Goal: Task Accomplishment & Management: Manage account settings

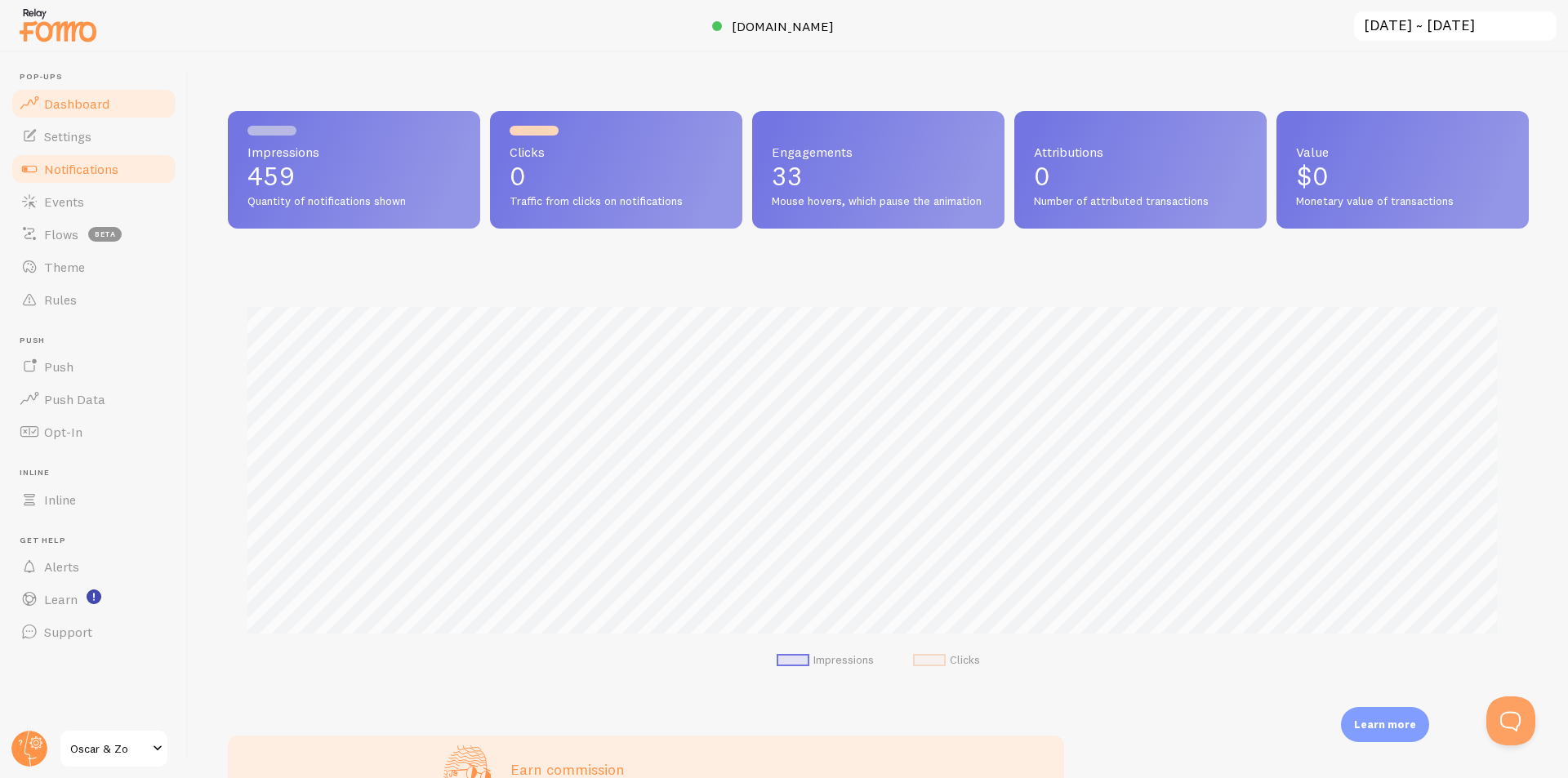
click at [78, 167] on span "Notifications" at bounding box center [81, 169] width 74 height 16
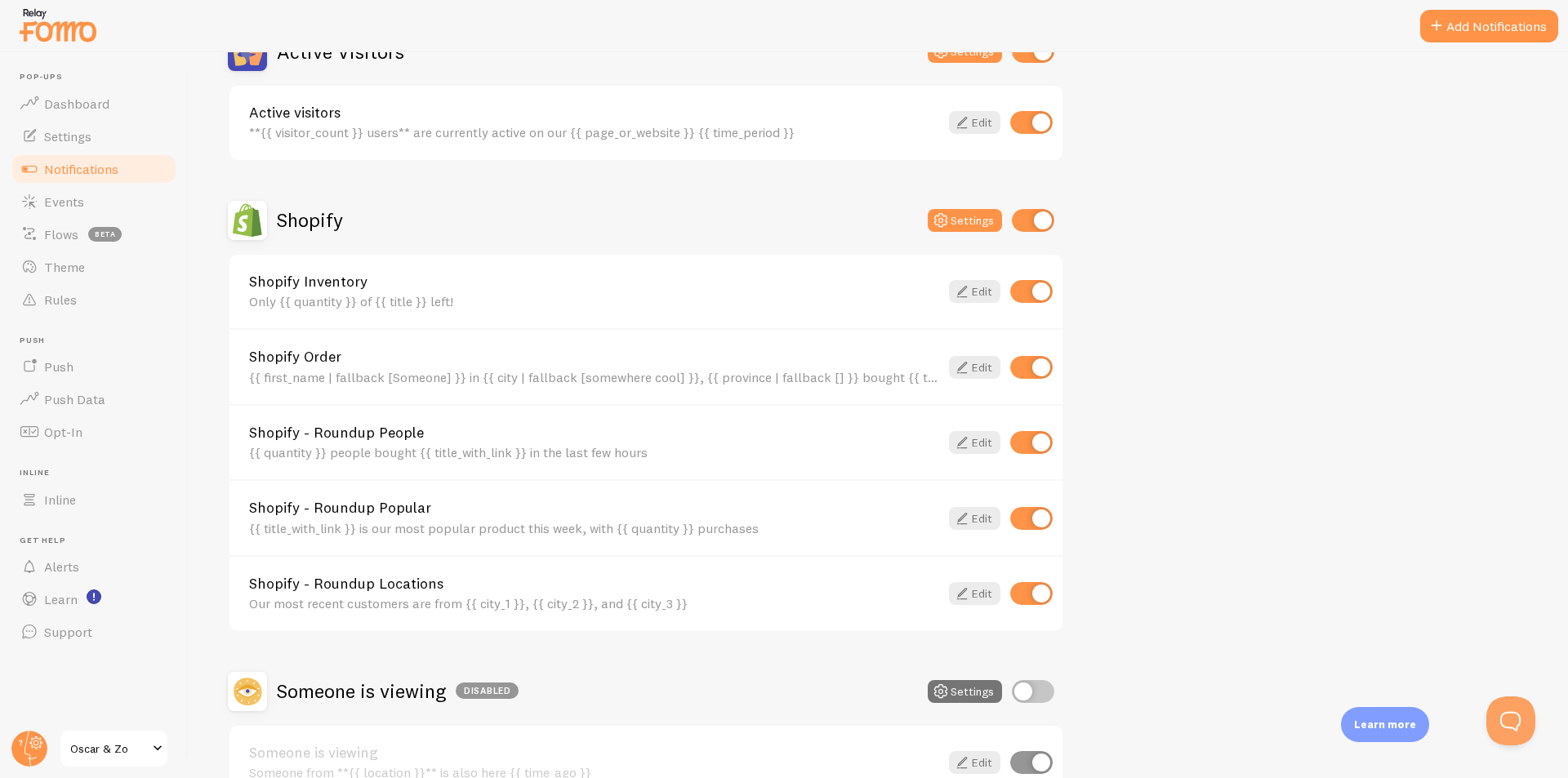
scroll to position [490, 0]
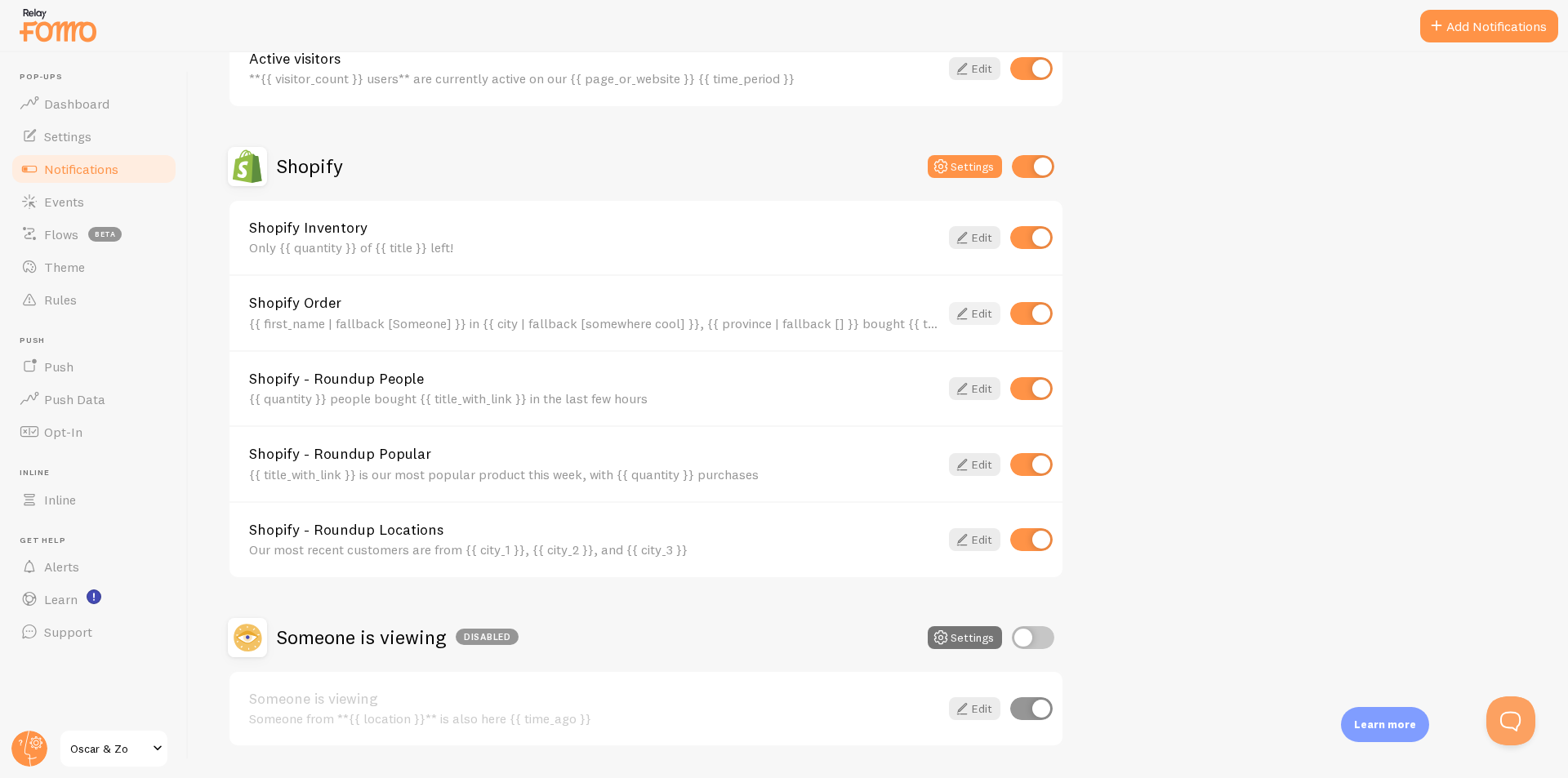
click at [978, 309] on link "Edit" at bounding box center [974, 313] width 51 height 23
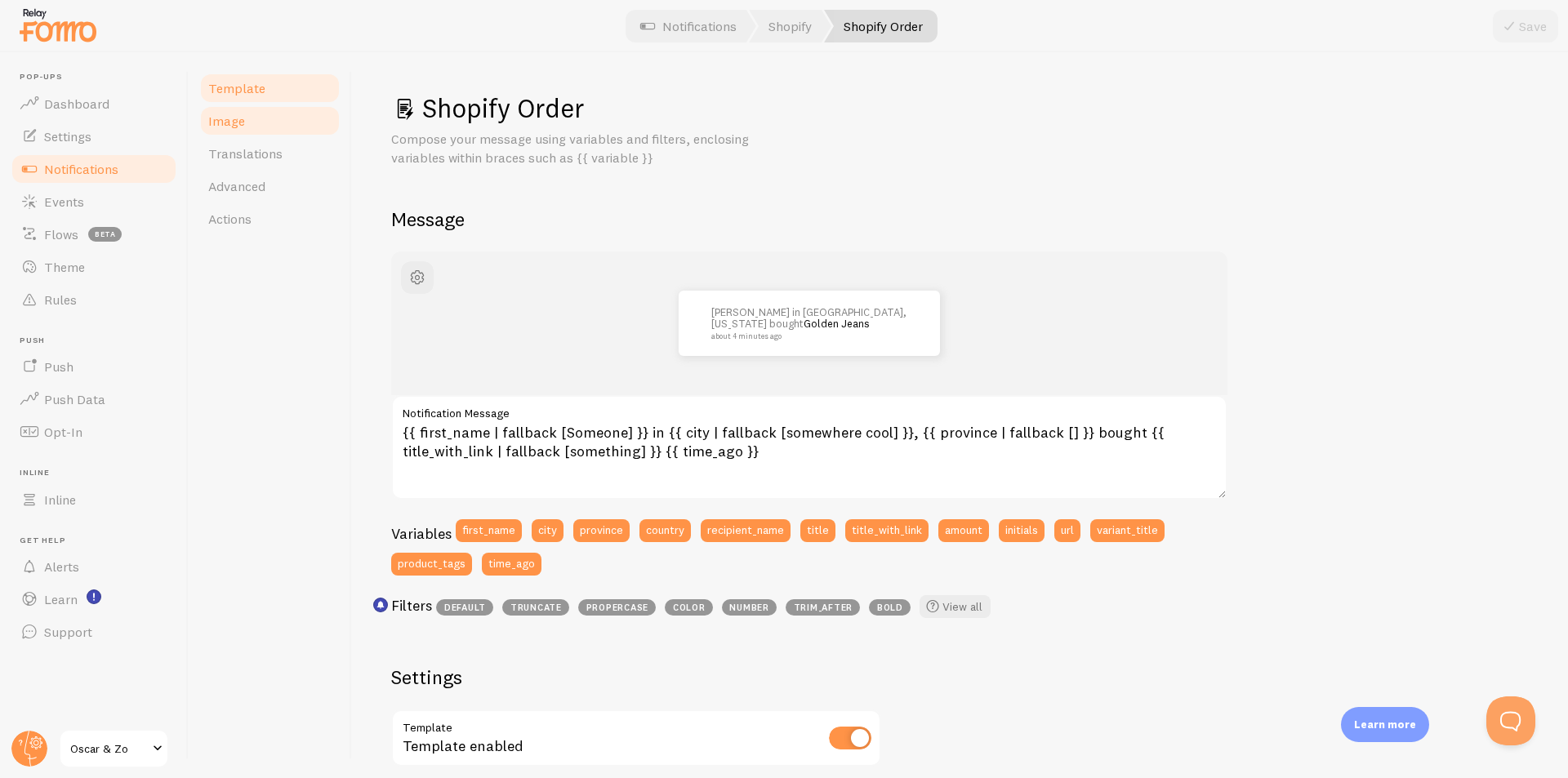
click at [229, 118] on span "Image" at bounding box center [226, 121] width 37 height 16
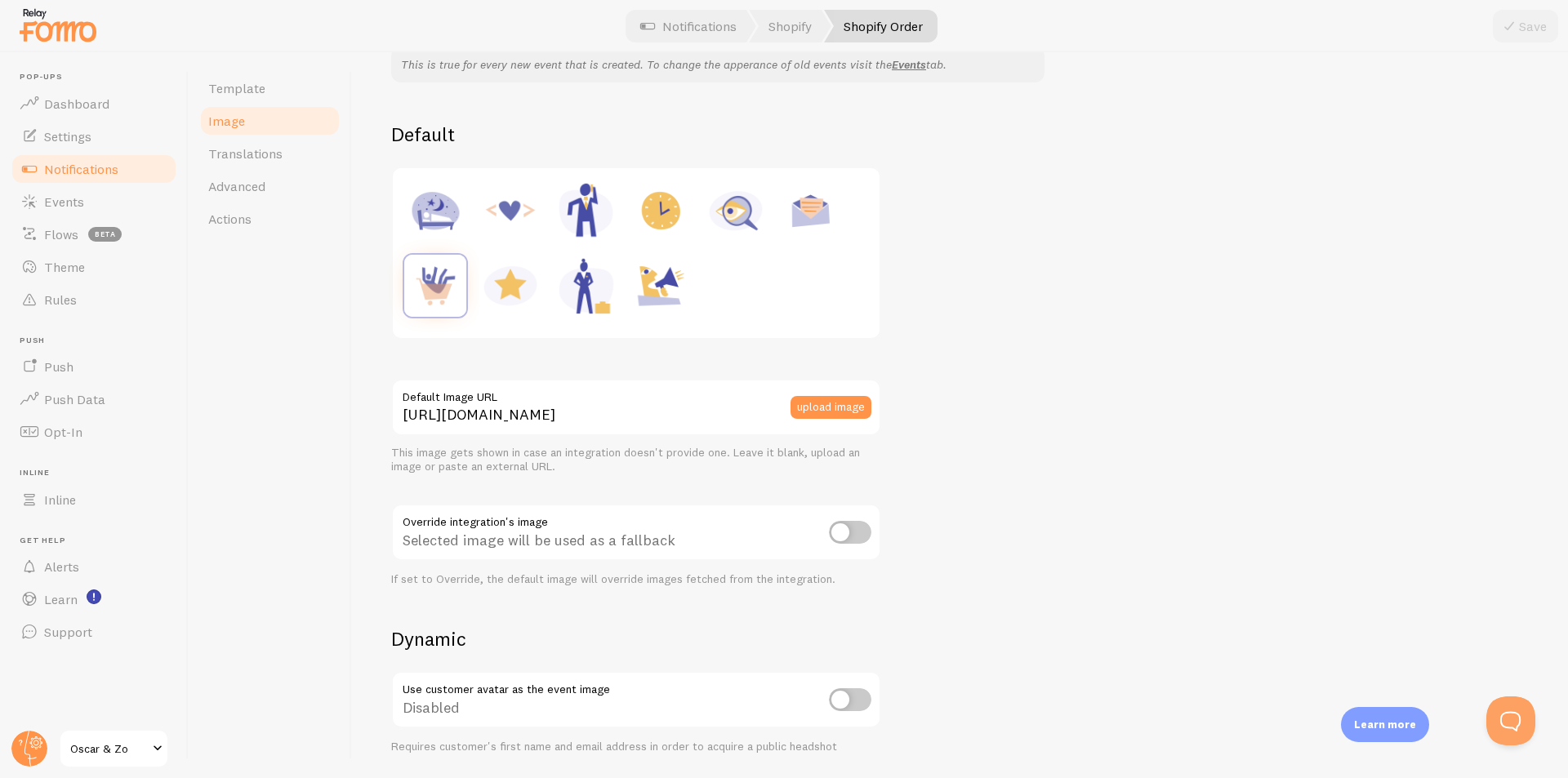
scroll to position [163, 0]
click at [853, 400] on button "upload image" at bounding box center [831, 404] width 81 height 23
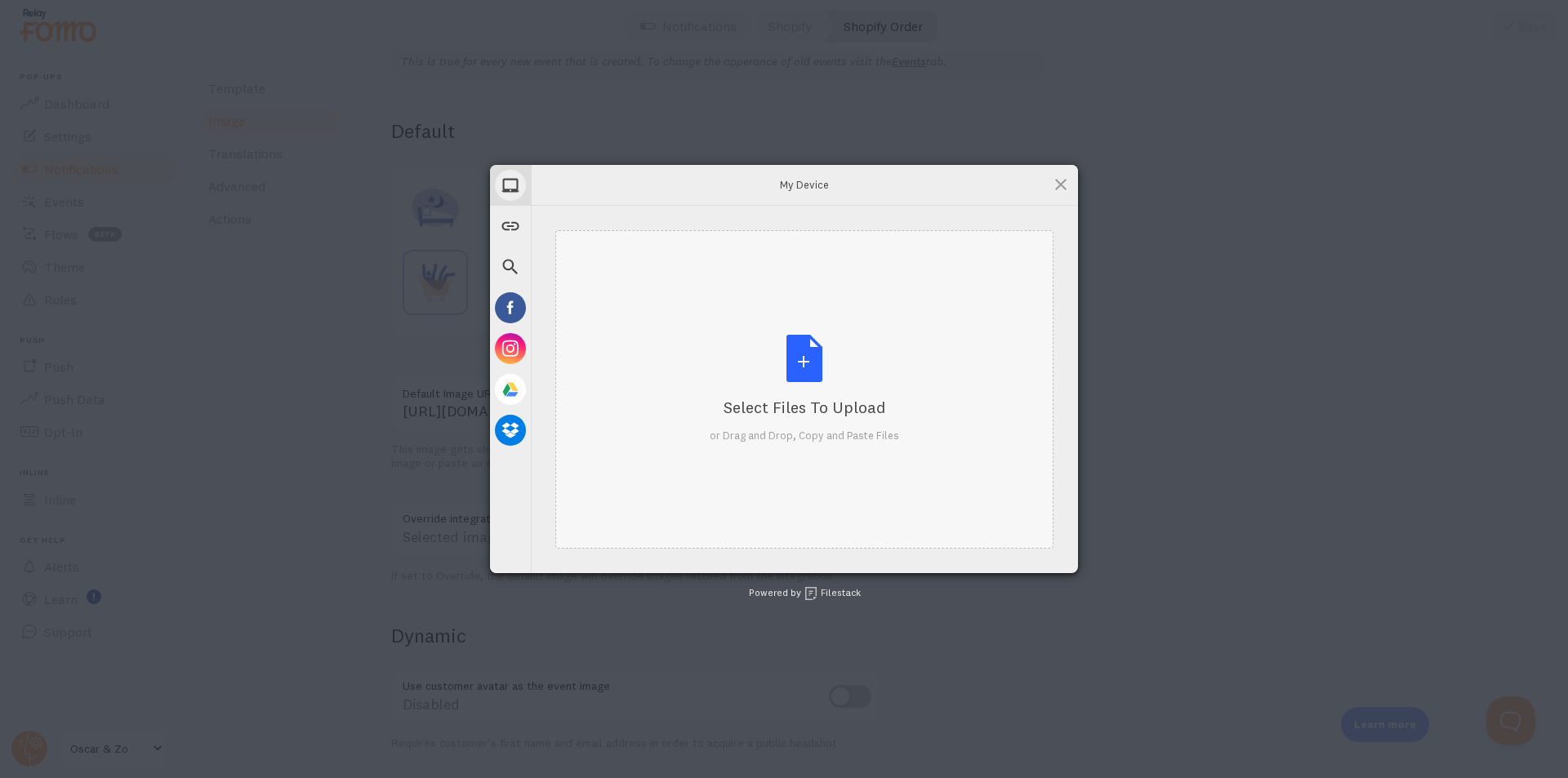
click at [826, 359] on div "Select Files to Upload or Drag and Drop, Copy and Paste Files" at bounding box center [804, 389] width 189 height 109
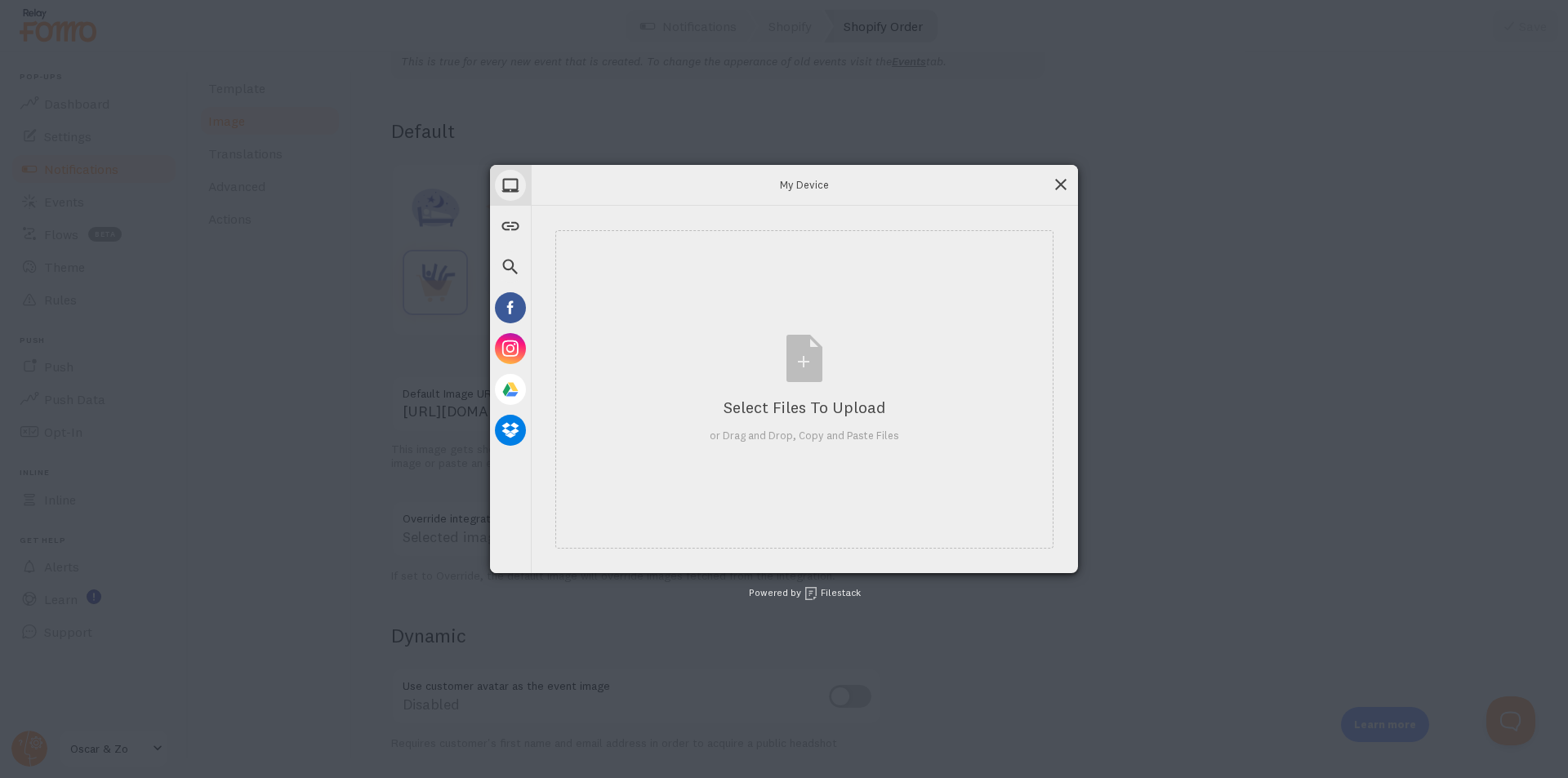
click at [1054, 184] on span at bounding box center [1061, 184] width 18 height 18
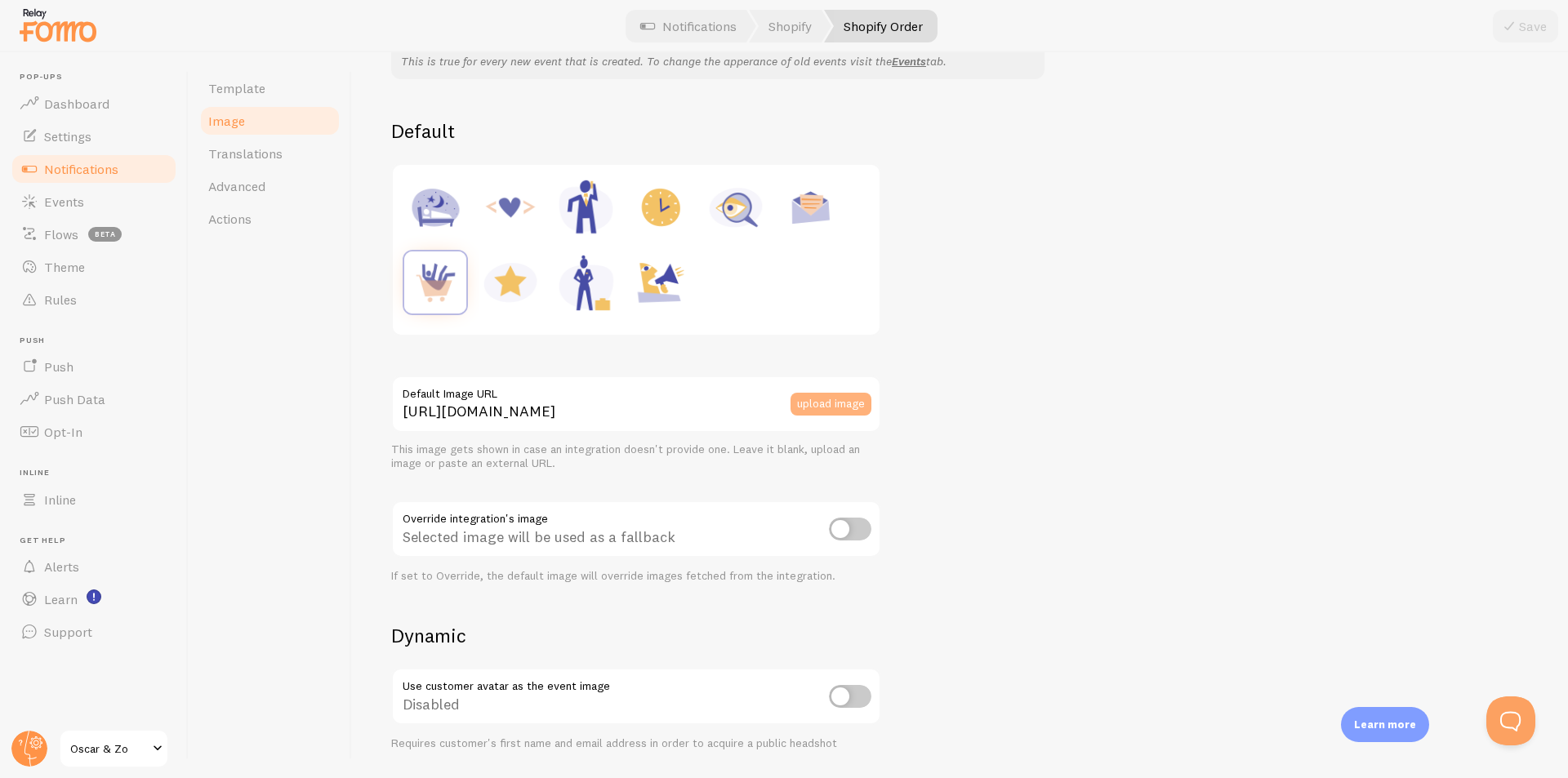
click at [828, 404] on button "upload image" at bounding box center [831, 404] width 81 height 23
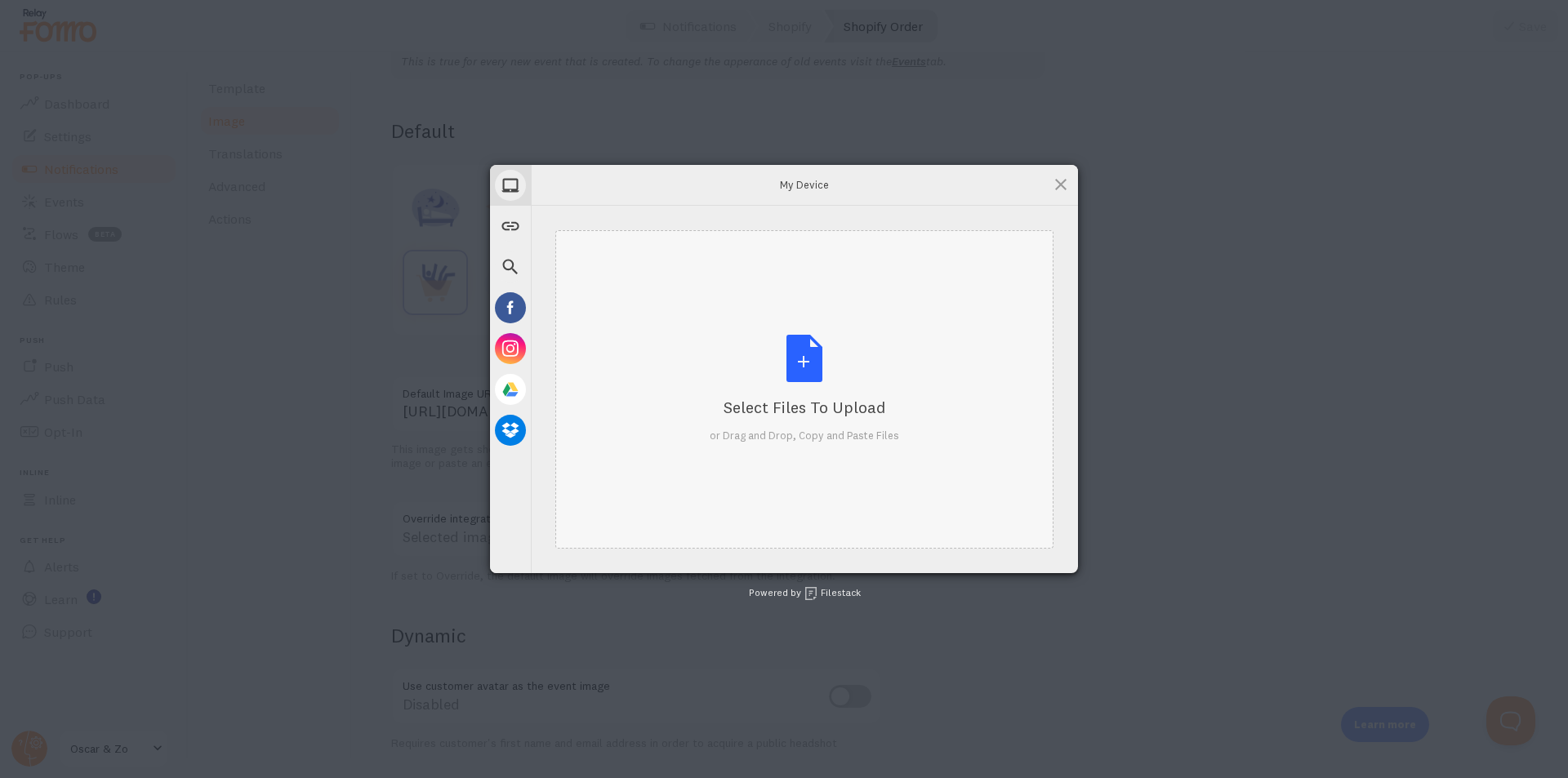
click at [794, 364] on div "Select Files to Upload or Drag and Drop, Copy and Paste Files" at bounding box center [804, 389] width 189 height 109
click at [800, 383] on div "Select Files to Upload or Drag and Drop, Copy and Paste Files" at bounding box center [804, 389] width 189 height 109
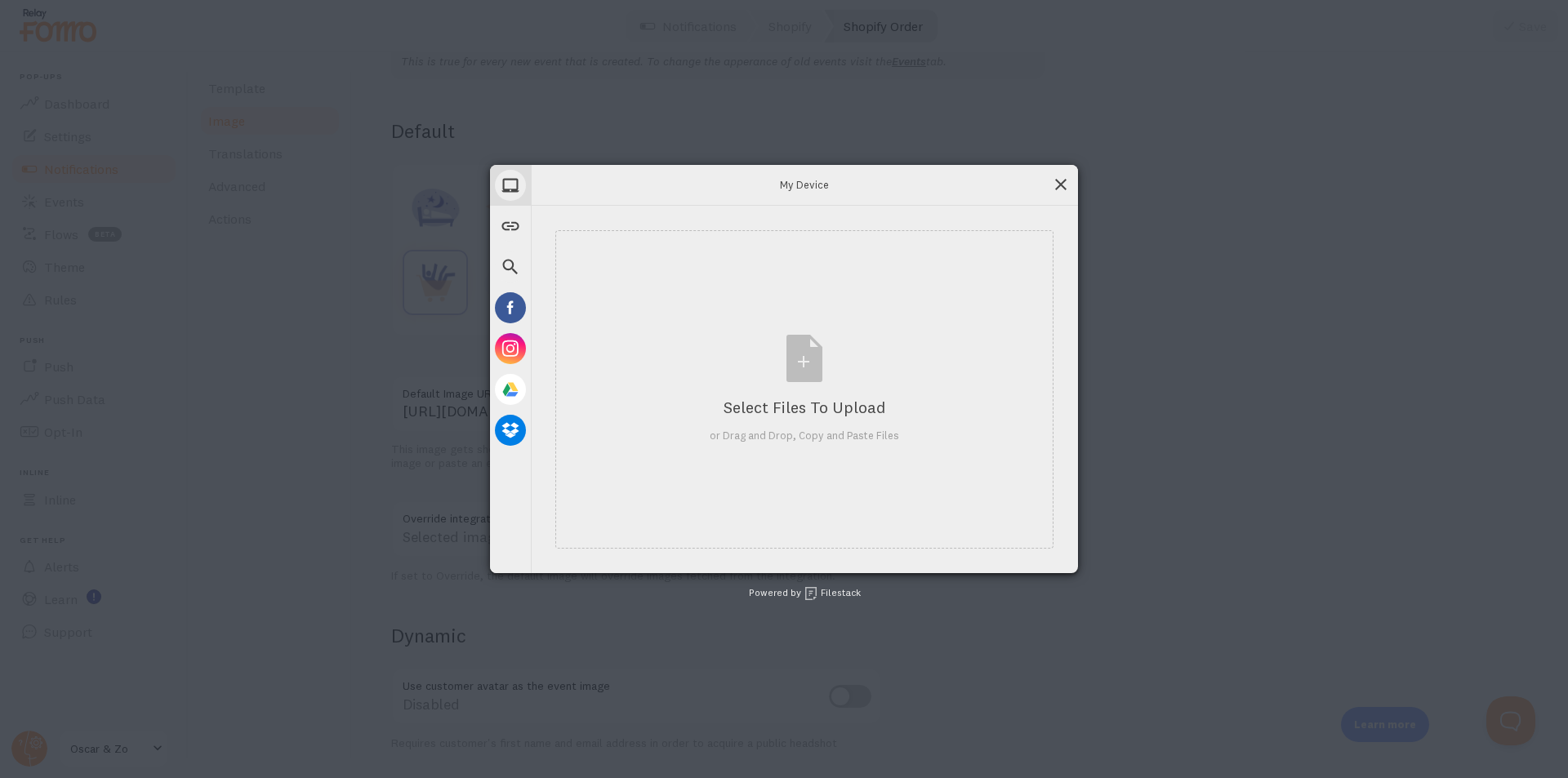
click at [1064, 188] on span at bounding box center [1061, 184] width 18 height 18
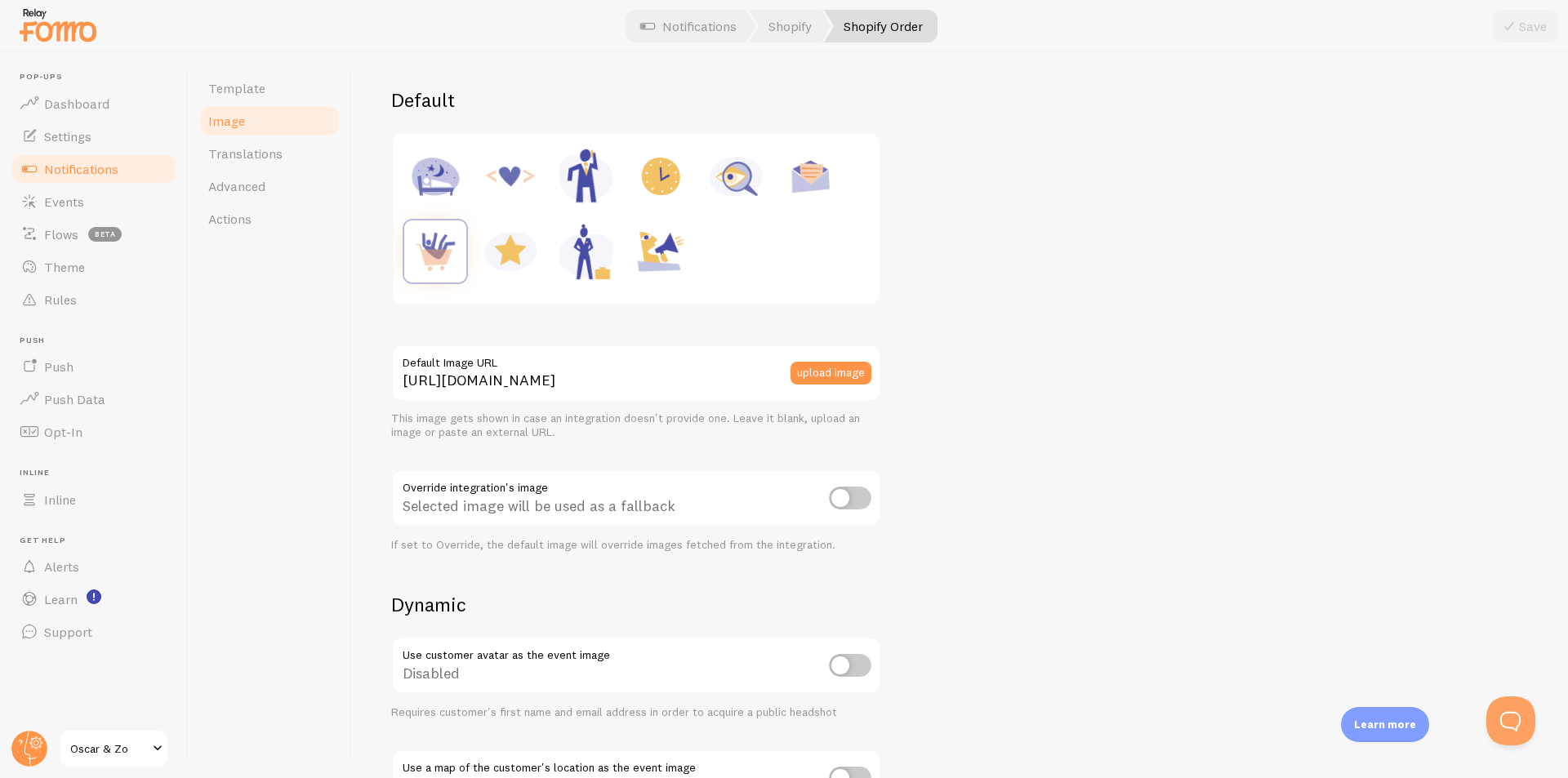
scroll to position [182, 0]
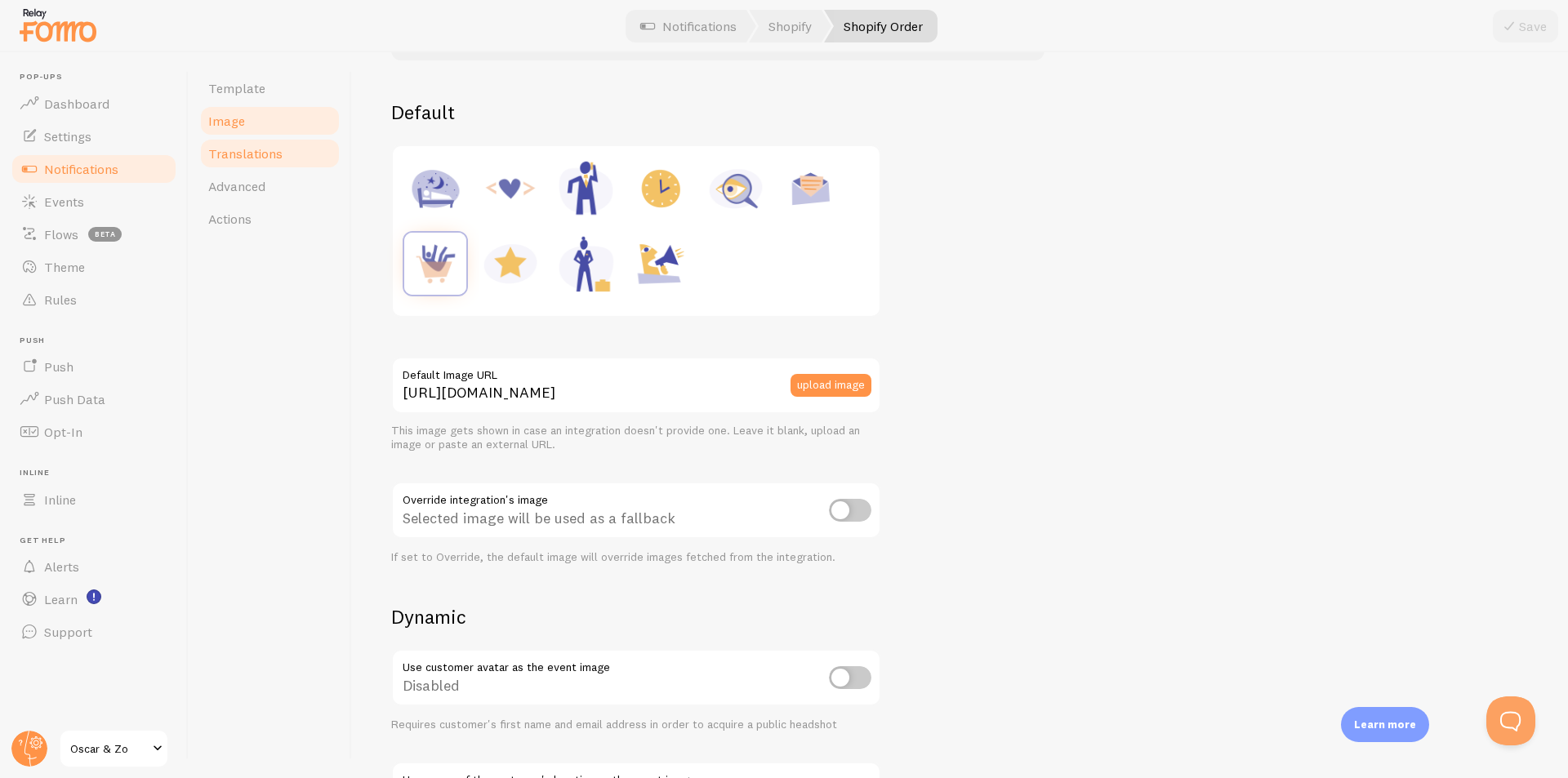
click at [294, 149] on link "Translations" at bounding box center [270, 153] width 143 height 33
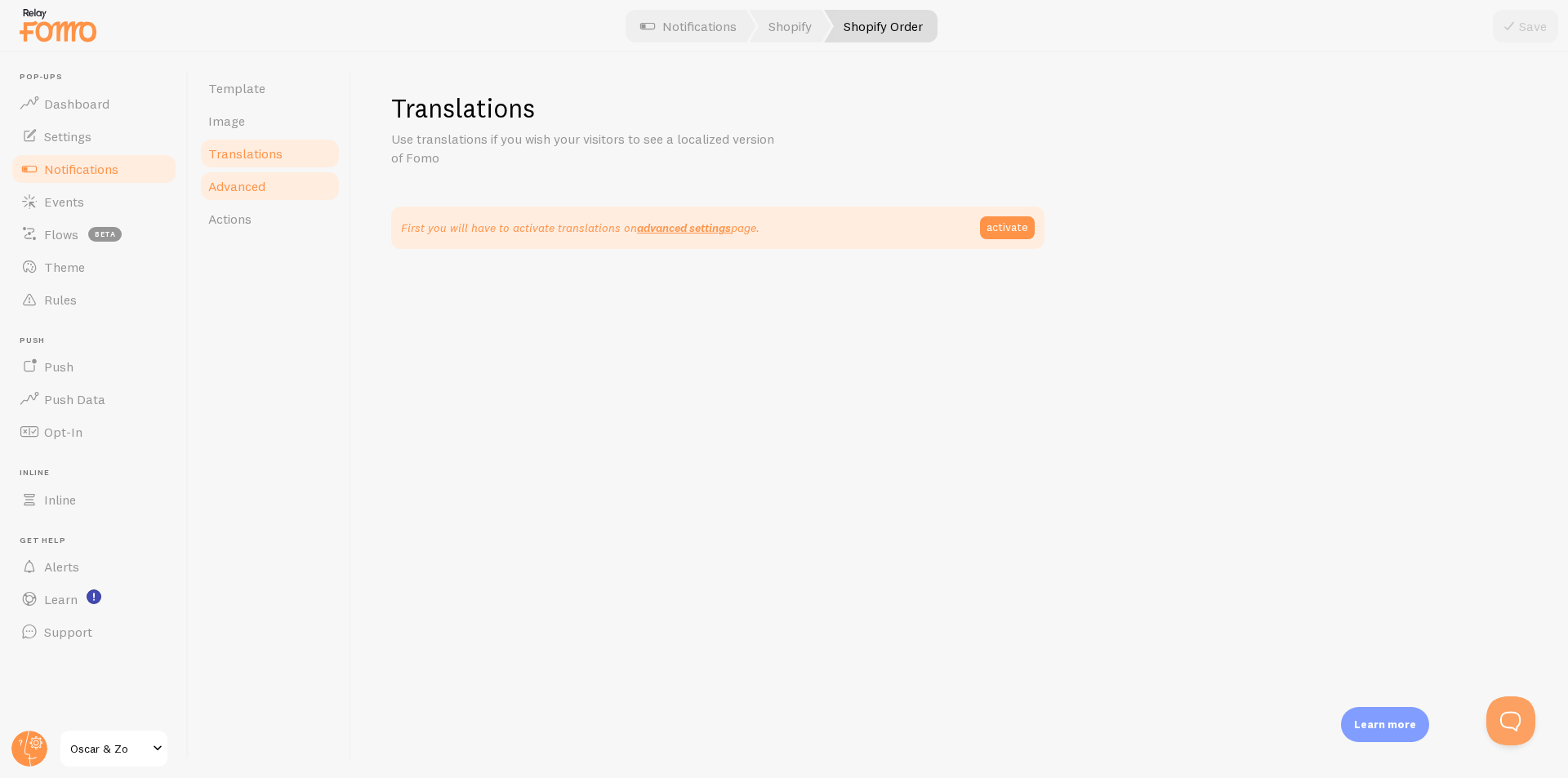
click at [261, 184] on span "Advanced" at bounding box center [237, 186] width 57 height 16
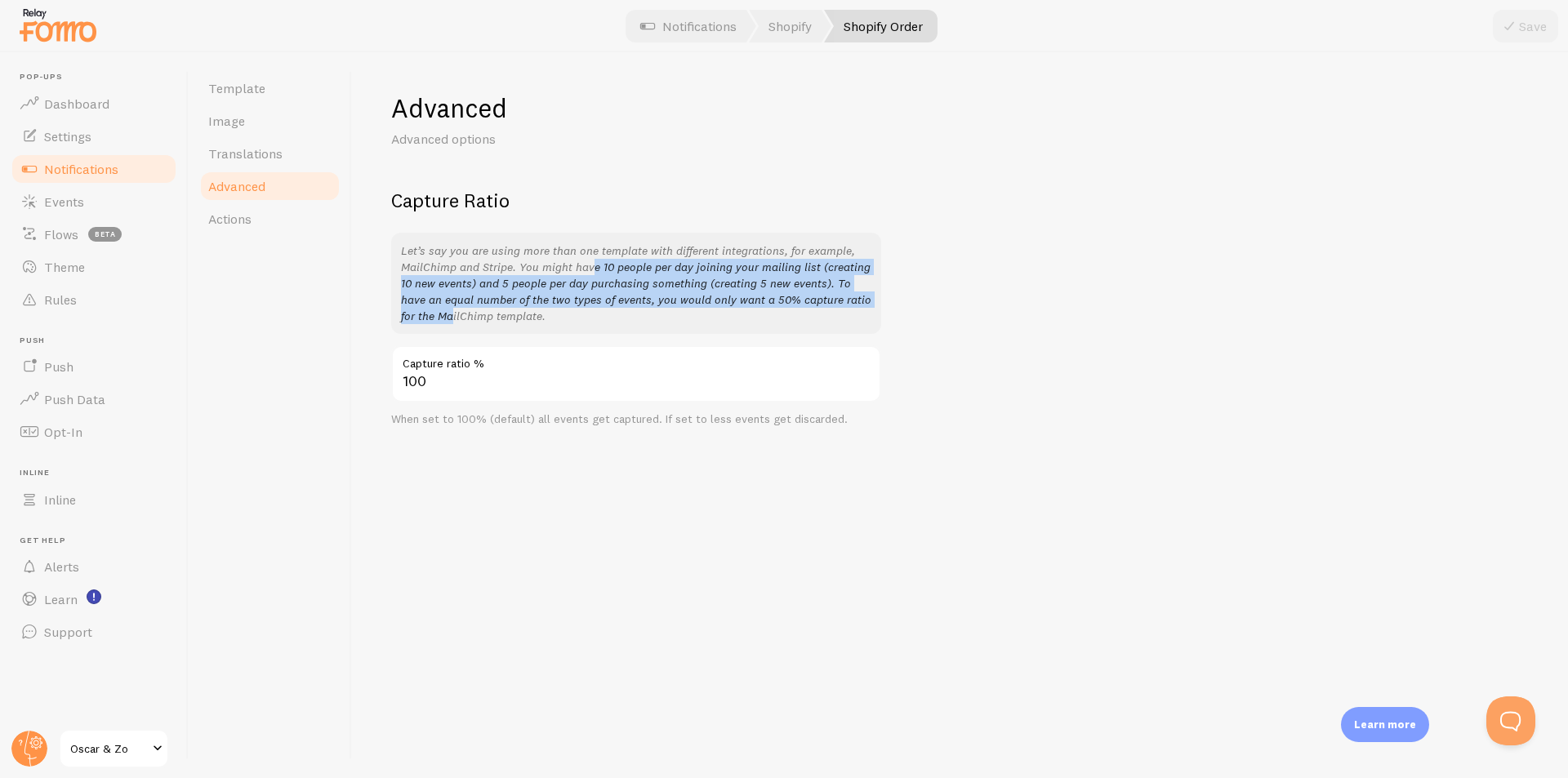
drag, startPoint x: 528, startPoint y: 266, endPoint x: 873, endPoint y: 303, distance: 347.0
click at [873, 303] on div "Let’s say you are using more than one template with different integrations, for…" at bounding box center [636, 283] width 490 height 101
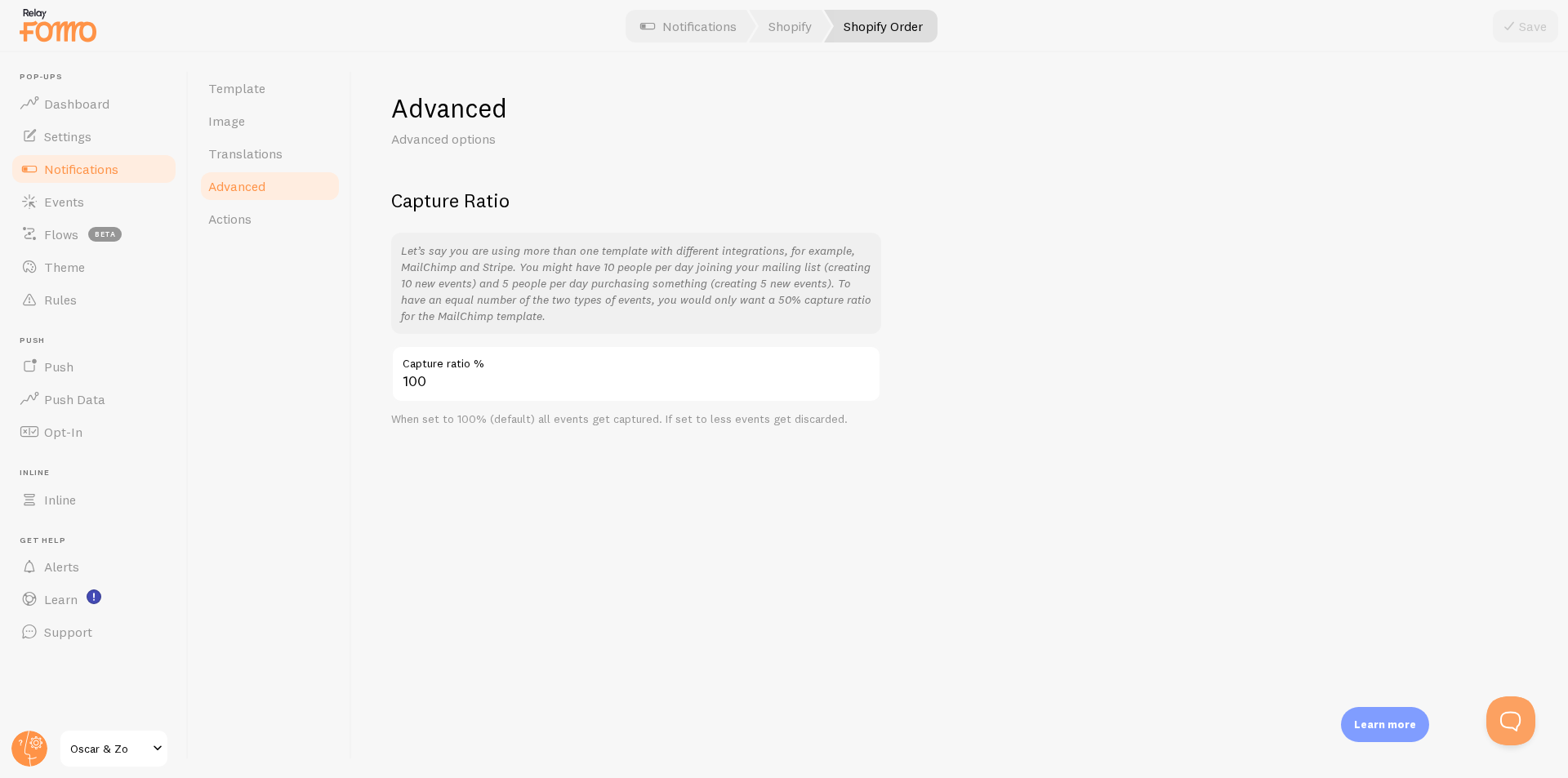
click at [1015, 323] on div "Advanced Advanced options Capture Ratio Let’s say you are using more than one t…" at bounding box center [960, 259] width 1138 height 335
click at [228, 223] on span "Actions" at bounding box center [229, 219] width 43 height 16
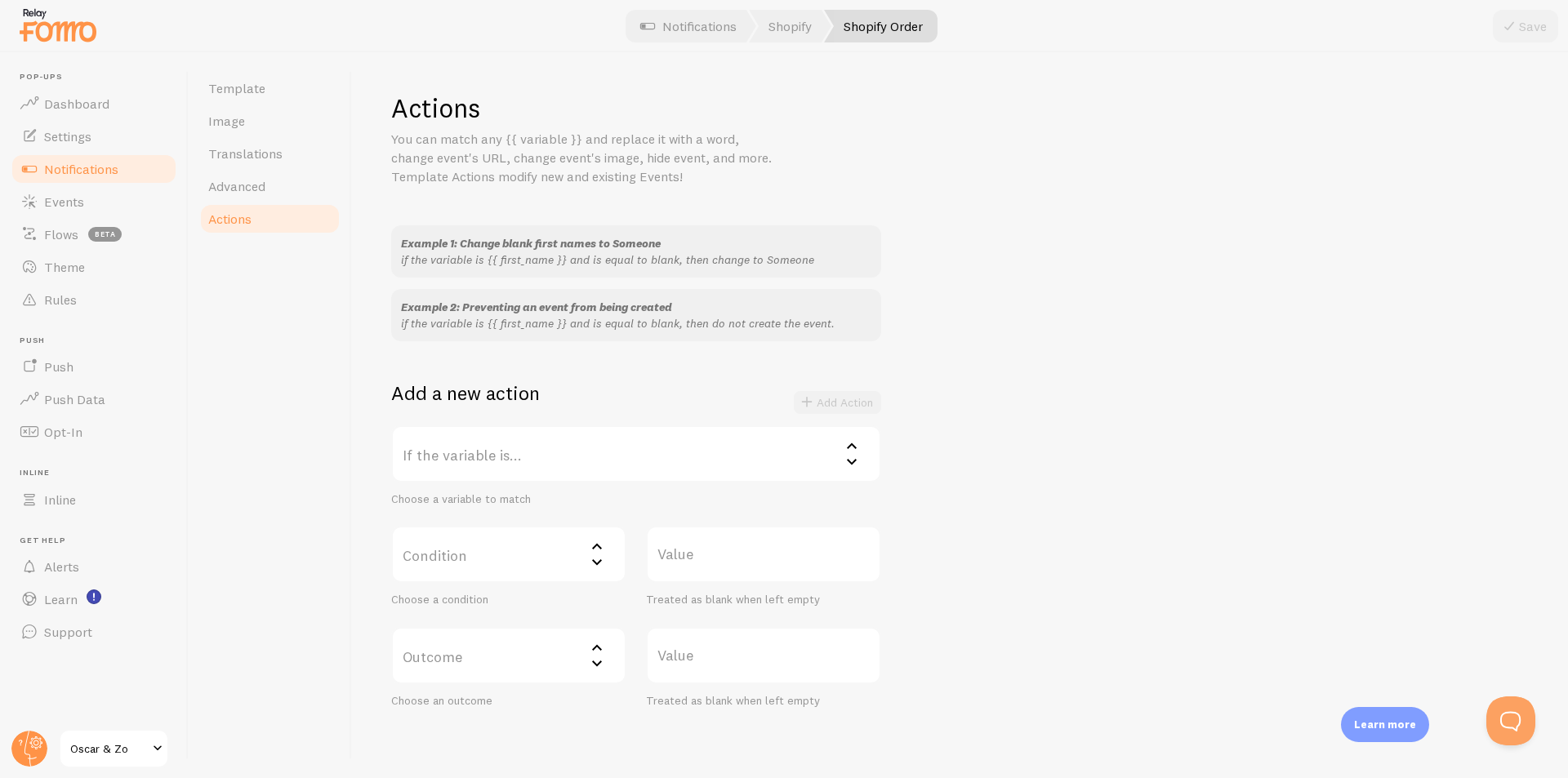
scroll to position [71, 0]
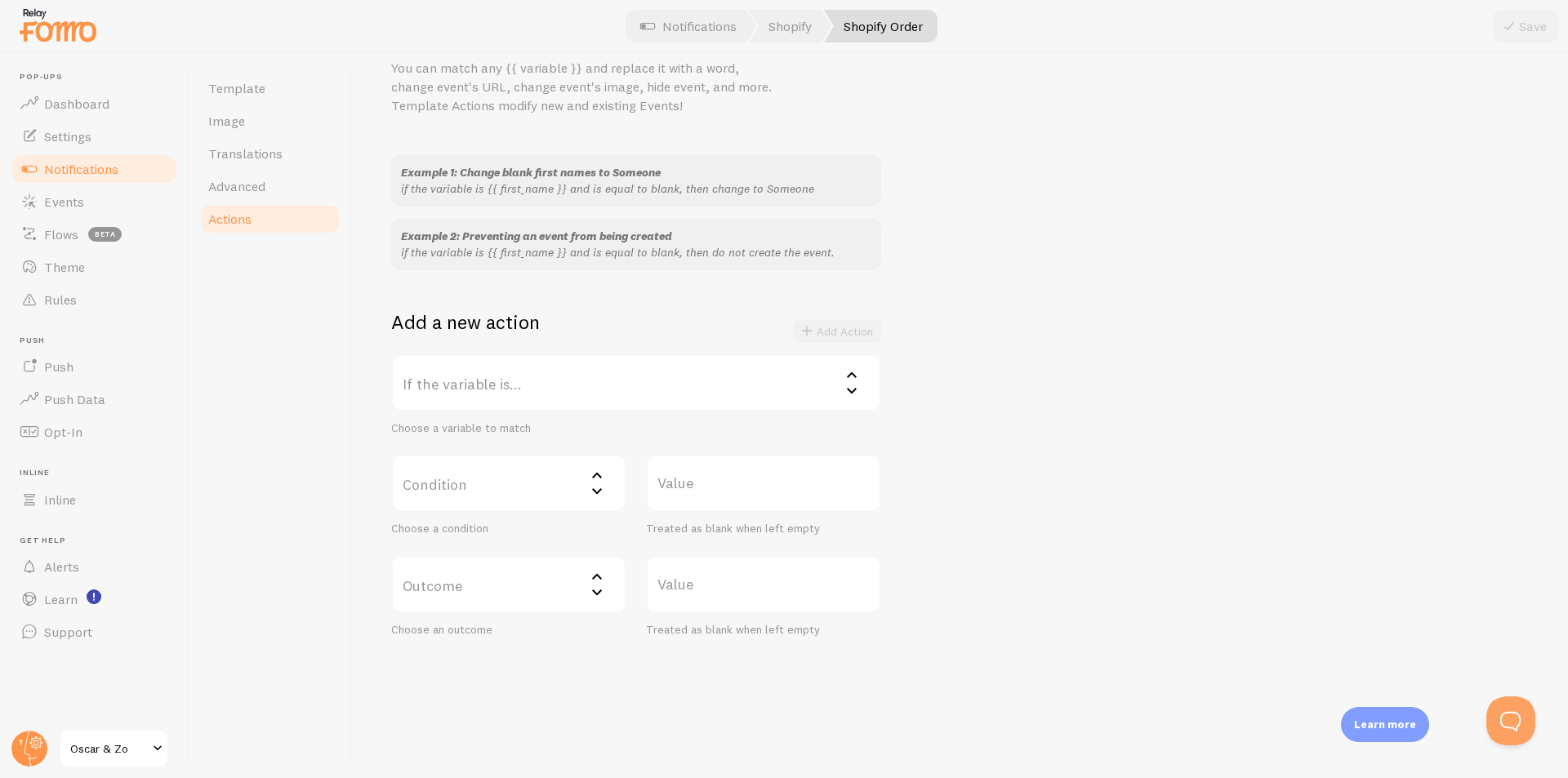
click at [728, 385] on label "If the variable is..." at bounding box center [636, 383] width 490 height 57
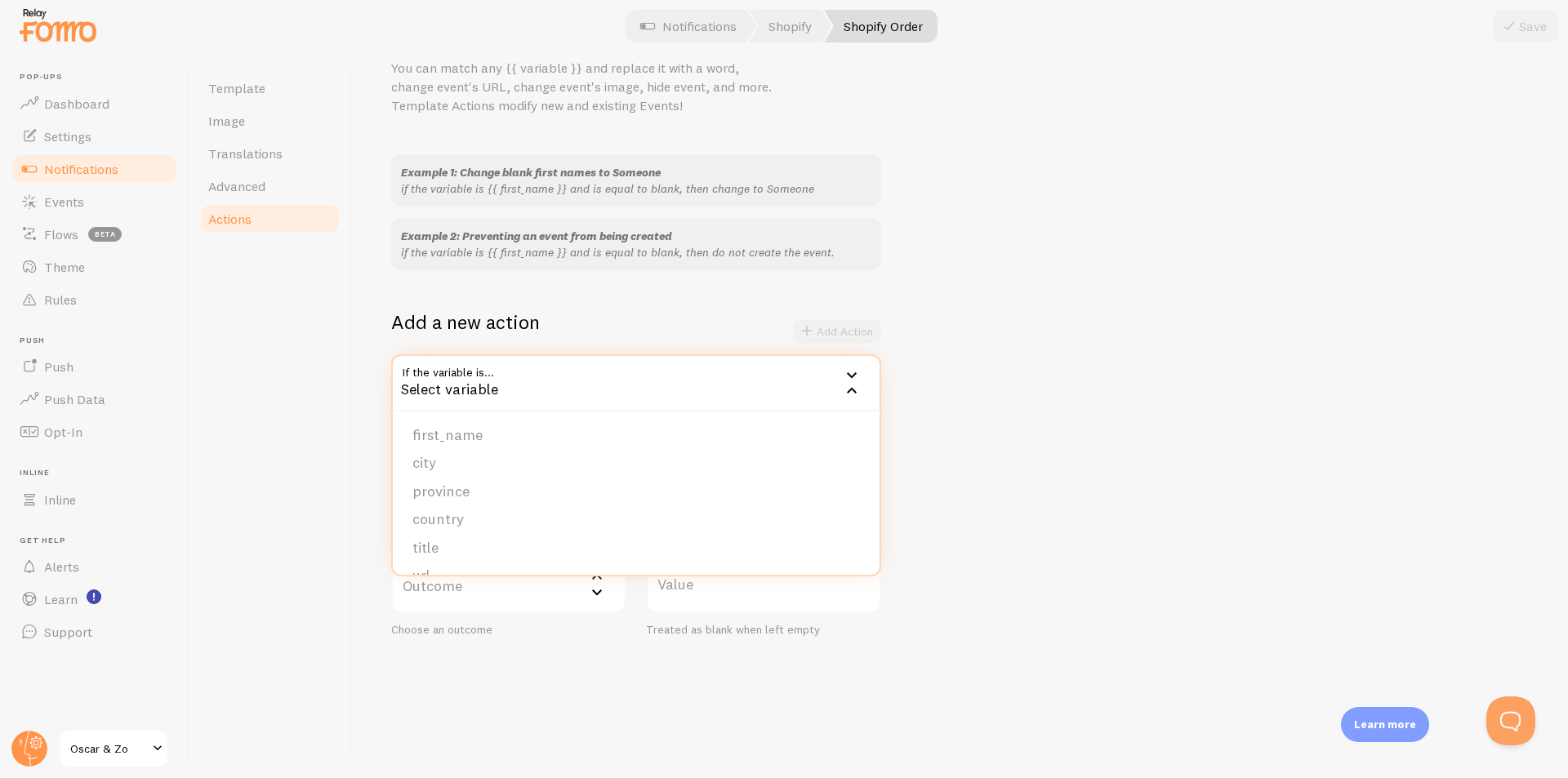
click at [1076, 365] on div "Example 1: Change blank first names to Someone if the variable is {{ first_name…" at bounding box center [960, 395] width 1138 height 482
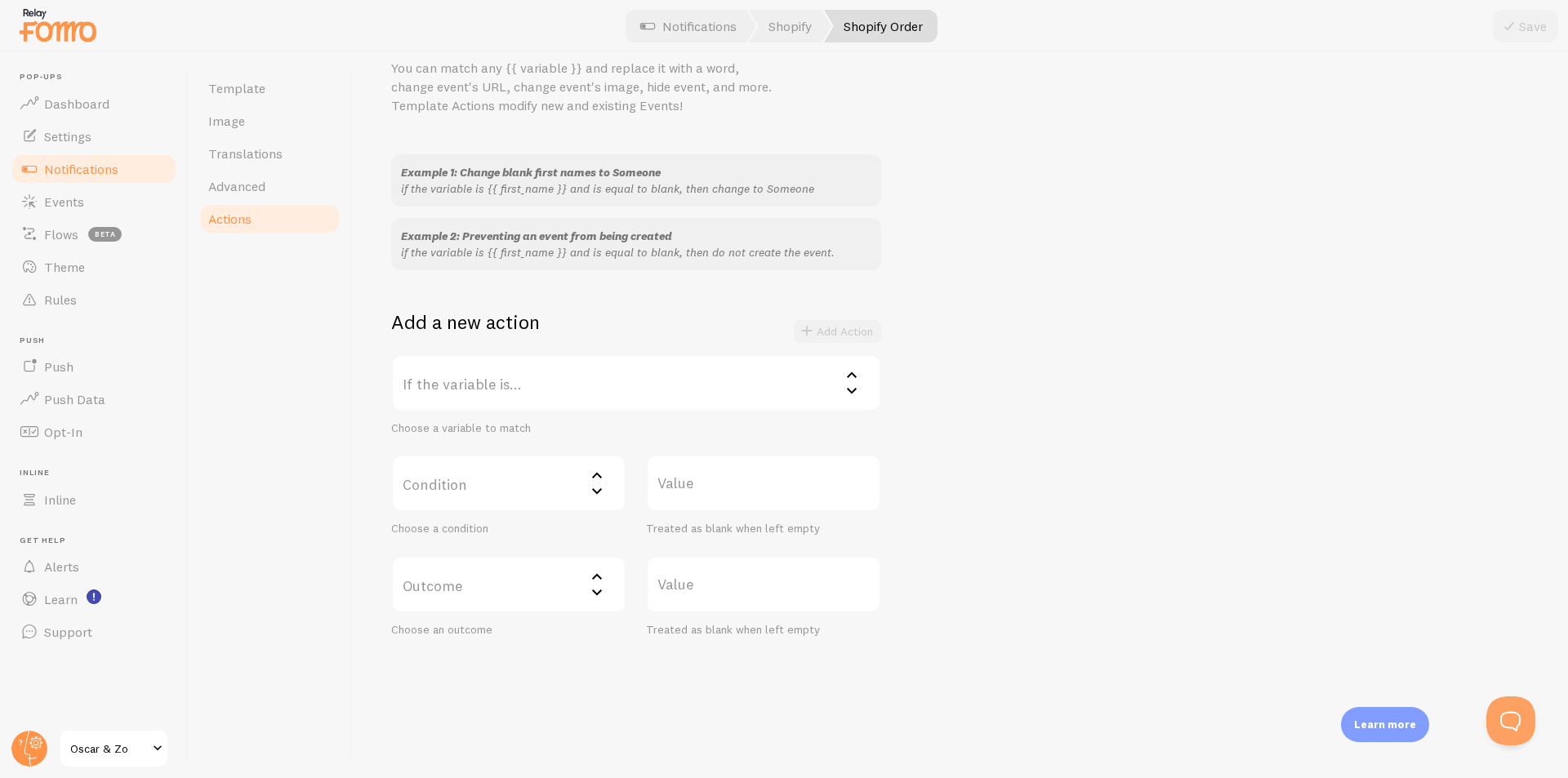
click at [795, 389] on label "If the variable is..." at bounding box center [636, 383] width 490 height 57
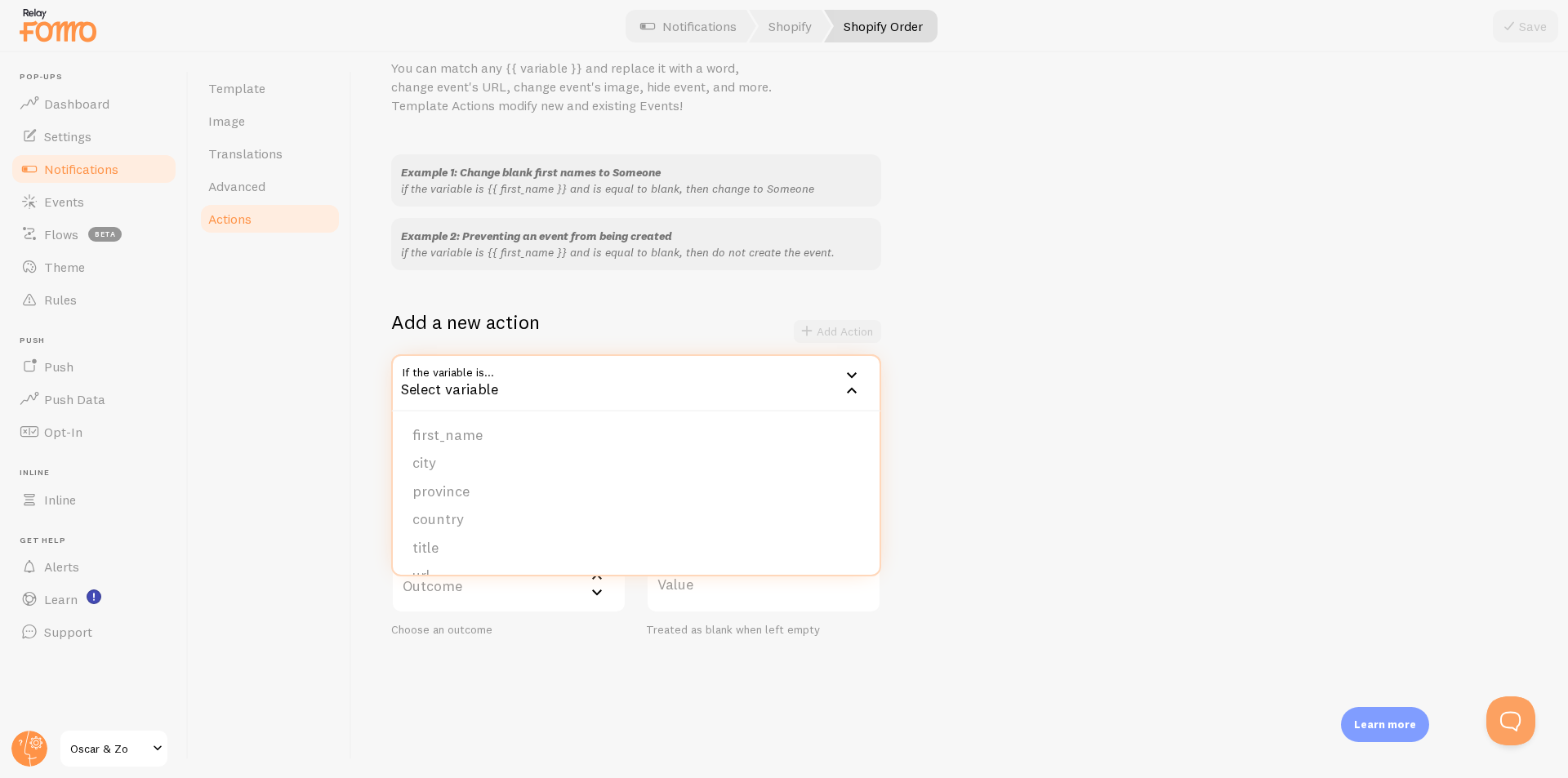
click at [1087, 390] on div "Example 1: Change blank first names to Someone if the variable is {{ first_name…" at bounding box center [960, 395] width 1138 height 482
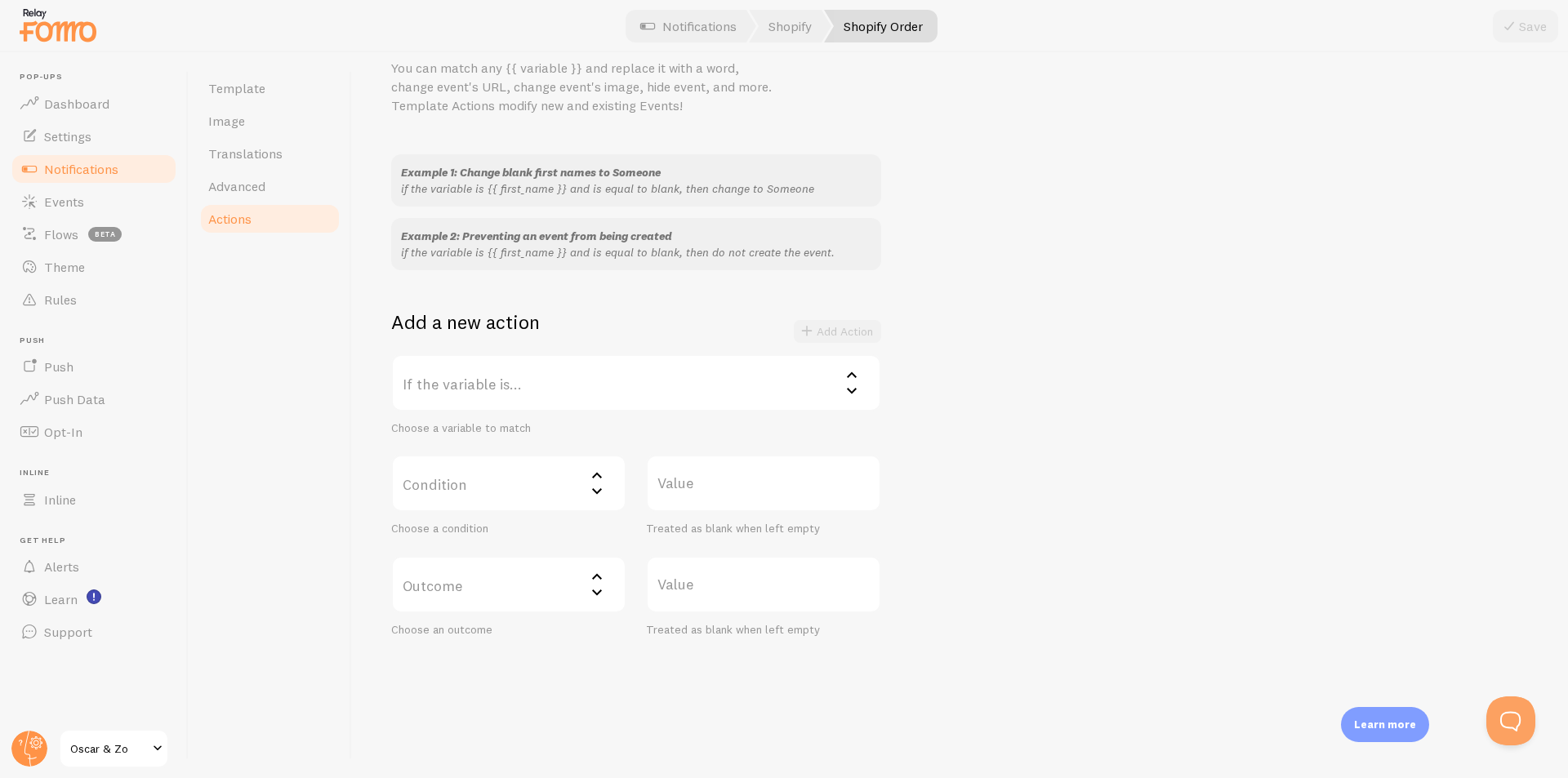
click at [555, 488] on label "Condition" at bounding box center [509, 483] width 235 height 57
click at [1085, 461] on div "Example 1: Change blank first names to Someone if the variable is {{ first_name…" at bounding box center [960, 395] width 1138 height 482
click at [246, 90] on span "Template" at bounding box center [237, 88] width 57 height 16
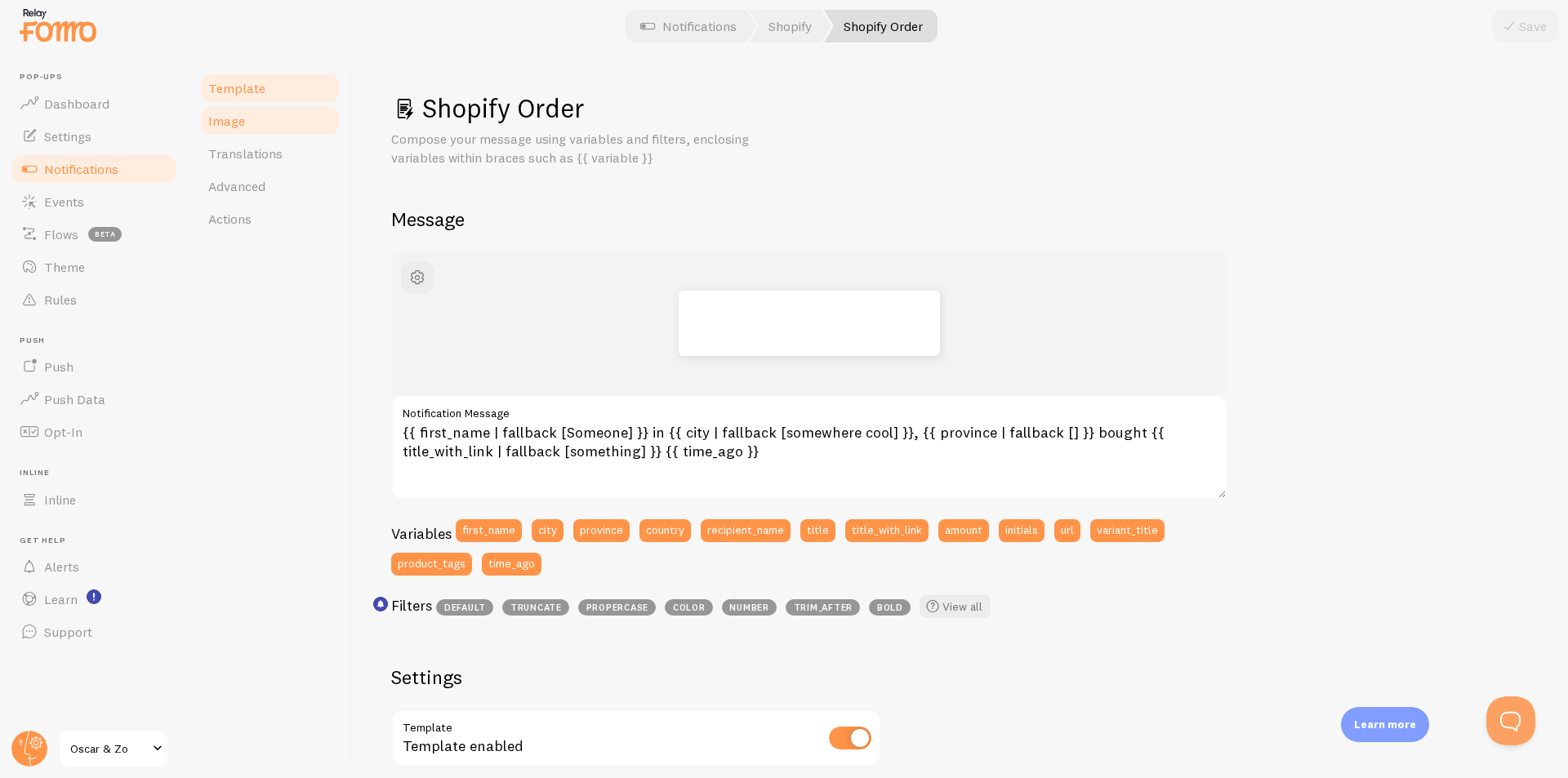
click at [229, 133] on link "Image" at bounding box center [270, 121] width 143 height 33
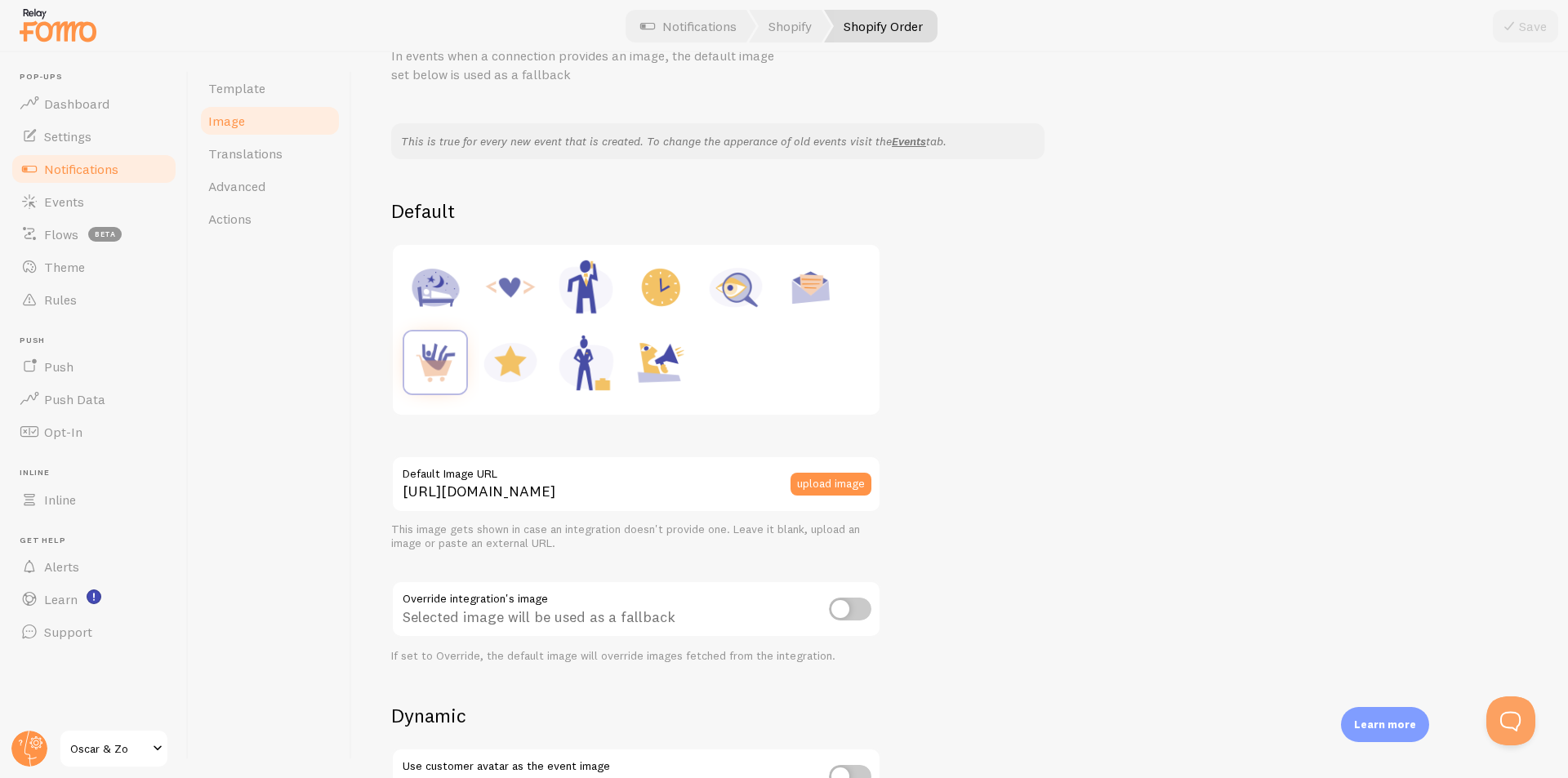
scroll to position [163, 0]
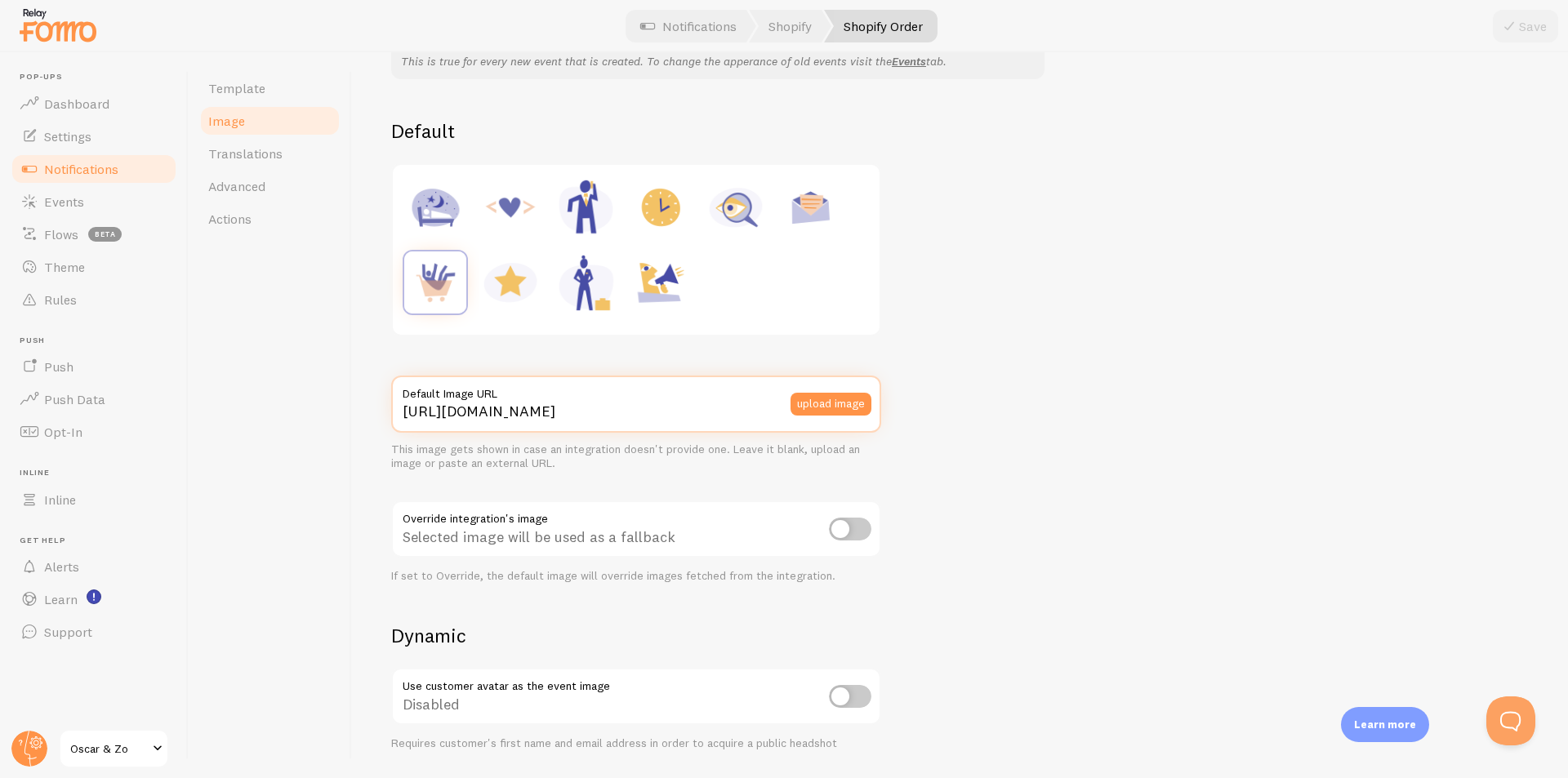
click at [753, 404] on input "[URL][DOMAIN_NAME]" at bounding box center [636, 404] width 490 height 57
click at [851, 409] on button "upload image" at bounding box center [831, 404] width 81 height 23
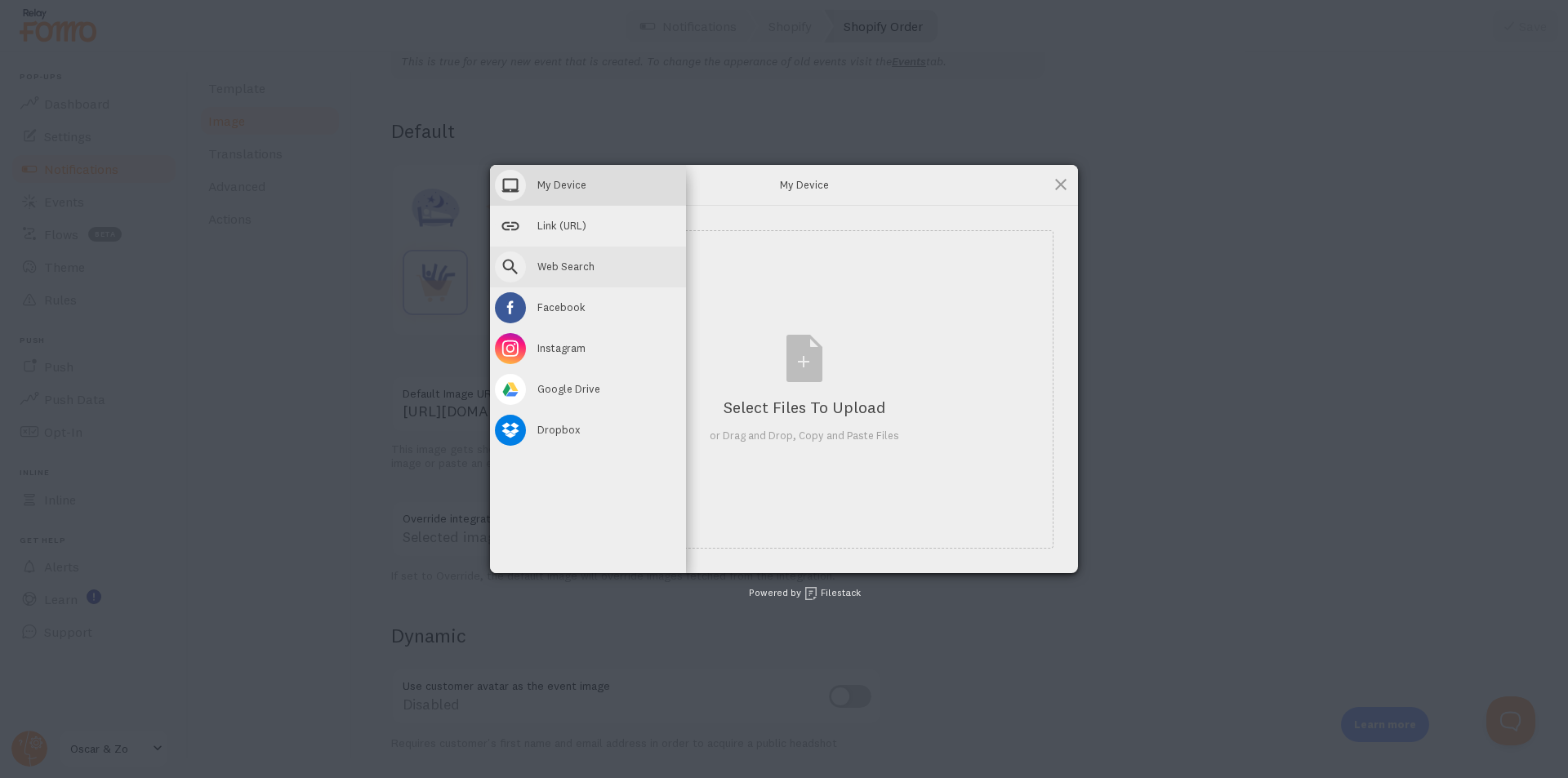
click at [546, 260] on span "Web Search" at bounding box center [566, 266] width 57 height 15
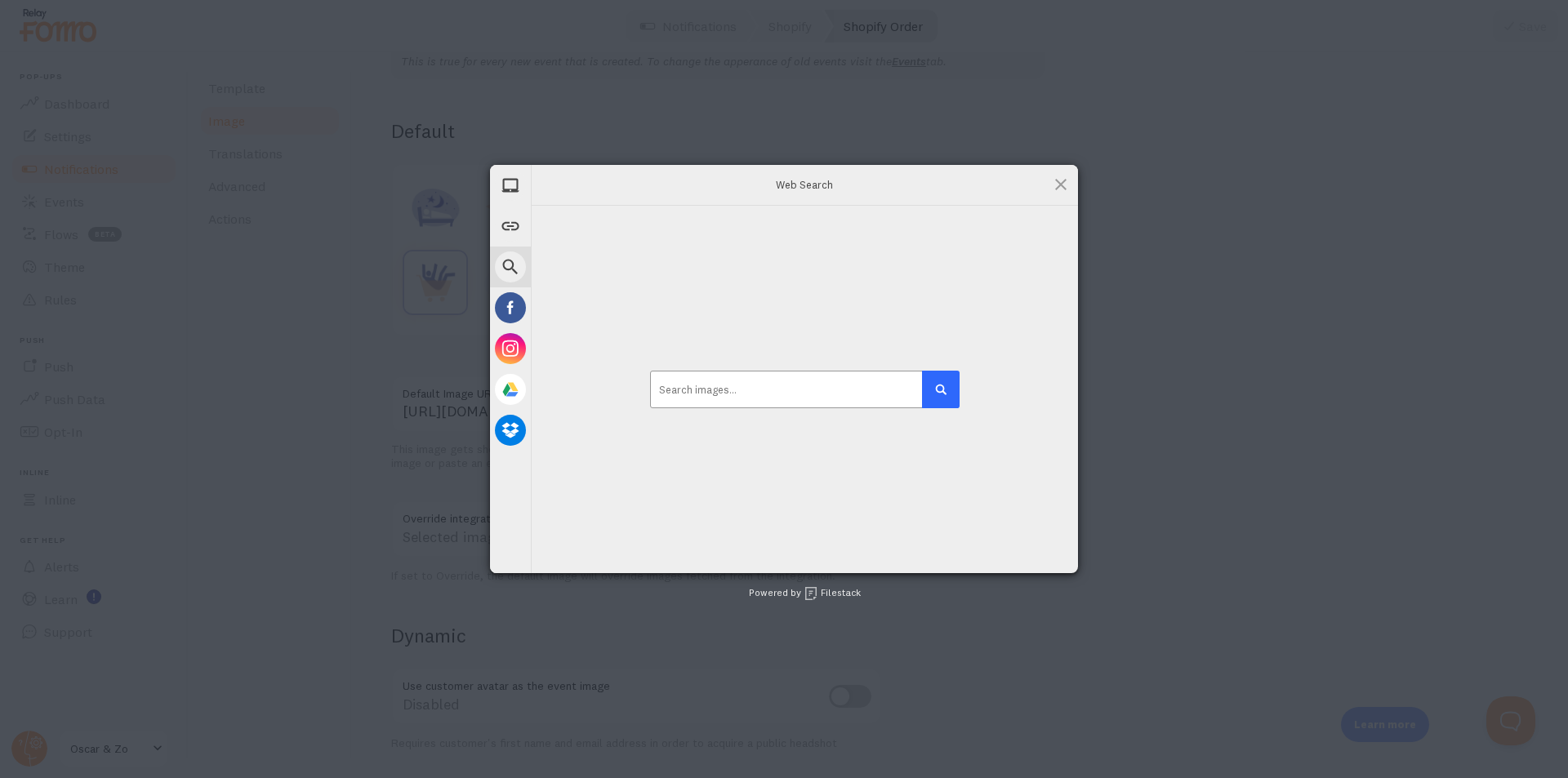
click at [813, 388] on input at bounding box center [804, 389] width 309 height 38
paste input "[URL][DOMAIN_NAME]"
type input "[URL][DOMAIN_NAME]"
click at [947, 396] on div "submit" at bounding box center [941, 389] width 15 height 15
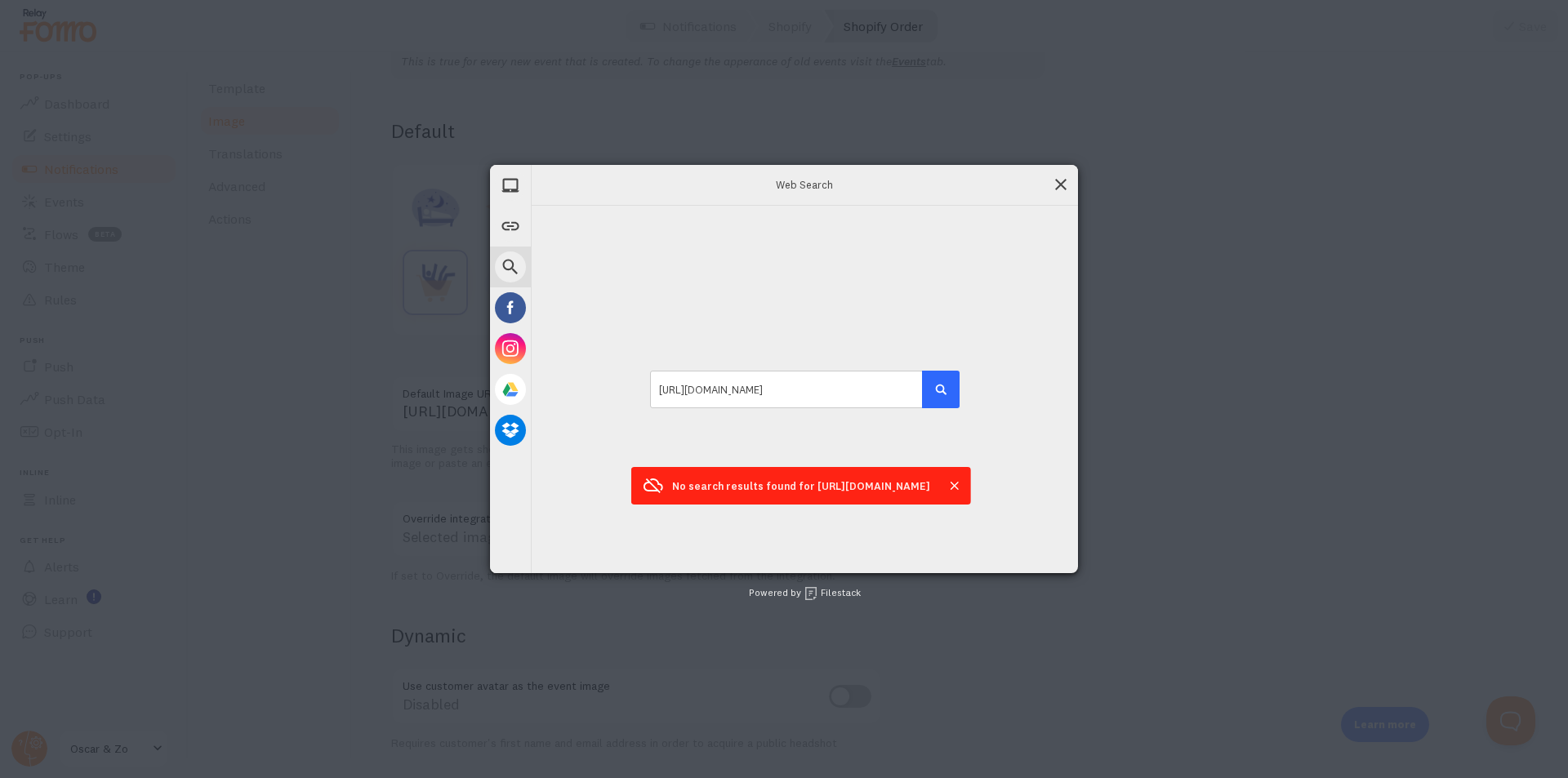
click at [1058, 184] on span at bounding box center [1061, 184] width 18 height 18
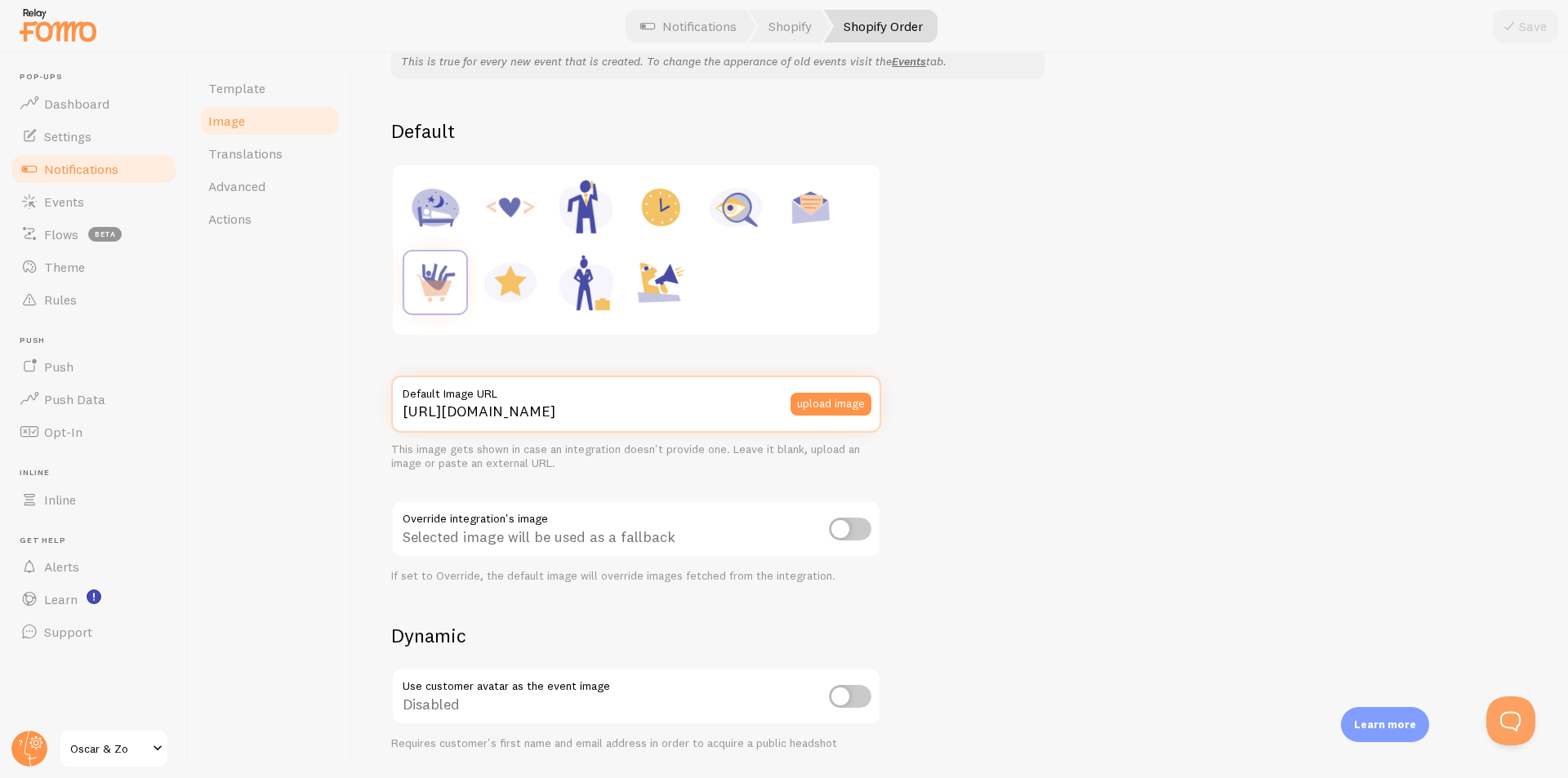
click at [628, 414] on input "[URL][DOMAIN_NAME]" at bounding box center [636, 404] width 490 height 57
paste input "[DOMAIN_NAME][URL]"
type input "[URL][DOMAIN_NAME]"
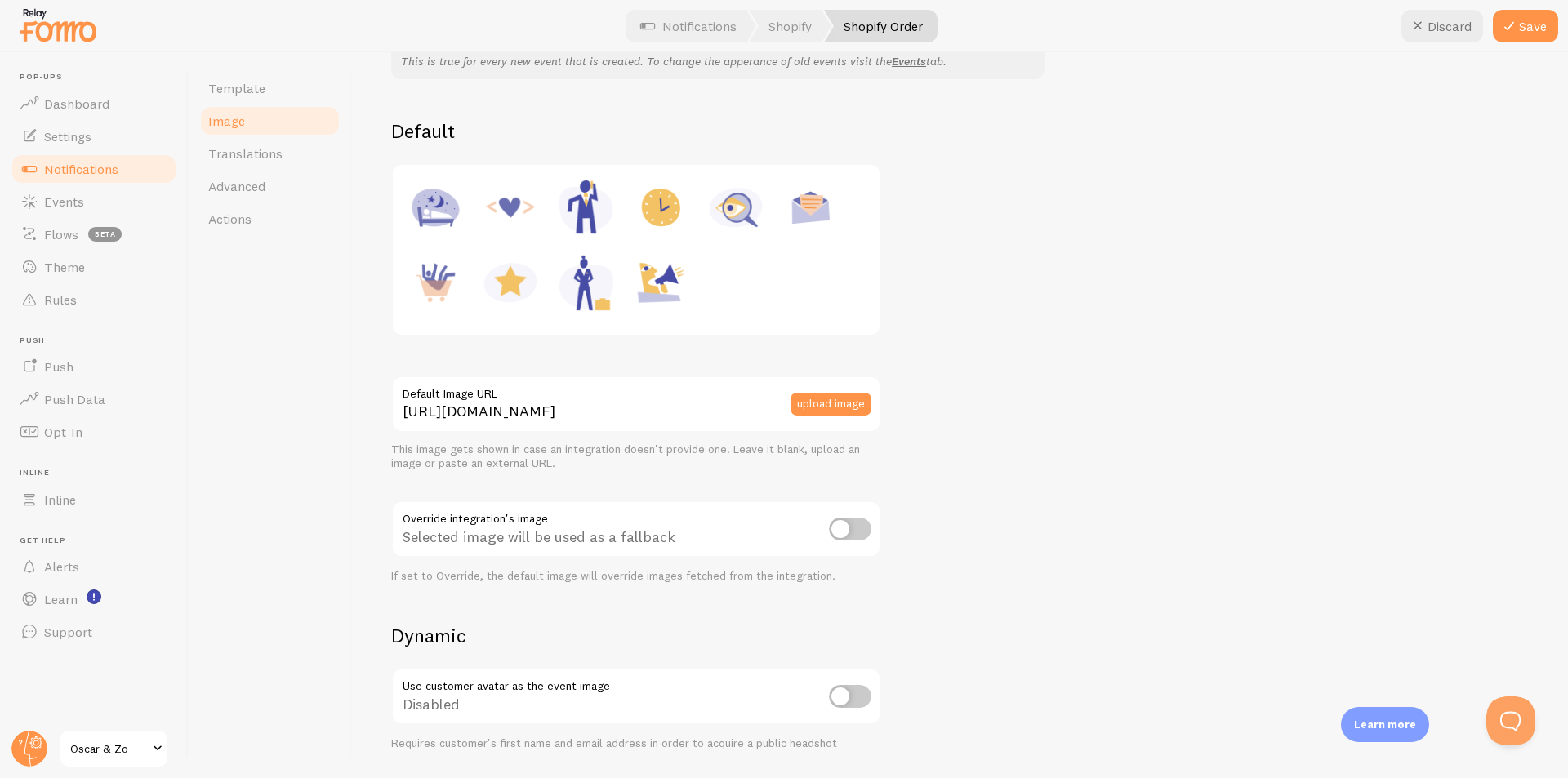
click at [920, 451] on div "This is true for every new event that is created. To change the apperance of ol…" at bounding box center [960, 544] width 1138 height 1002
click at [1539, 30] on button "Save" at bounding box center [1526, 26] width 65 height 33
click at [255, 84] on span "Template" at bounding box center [237, 88] width 57 height 16
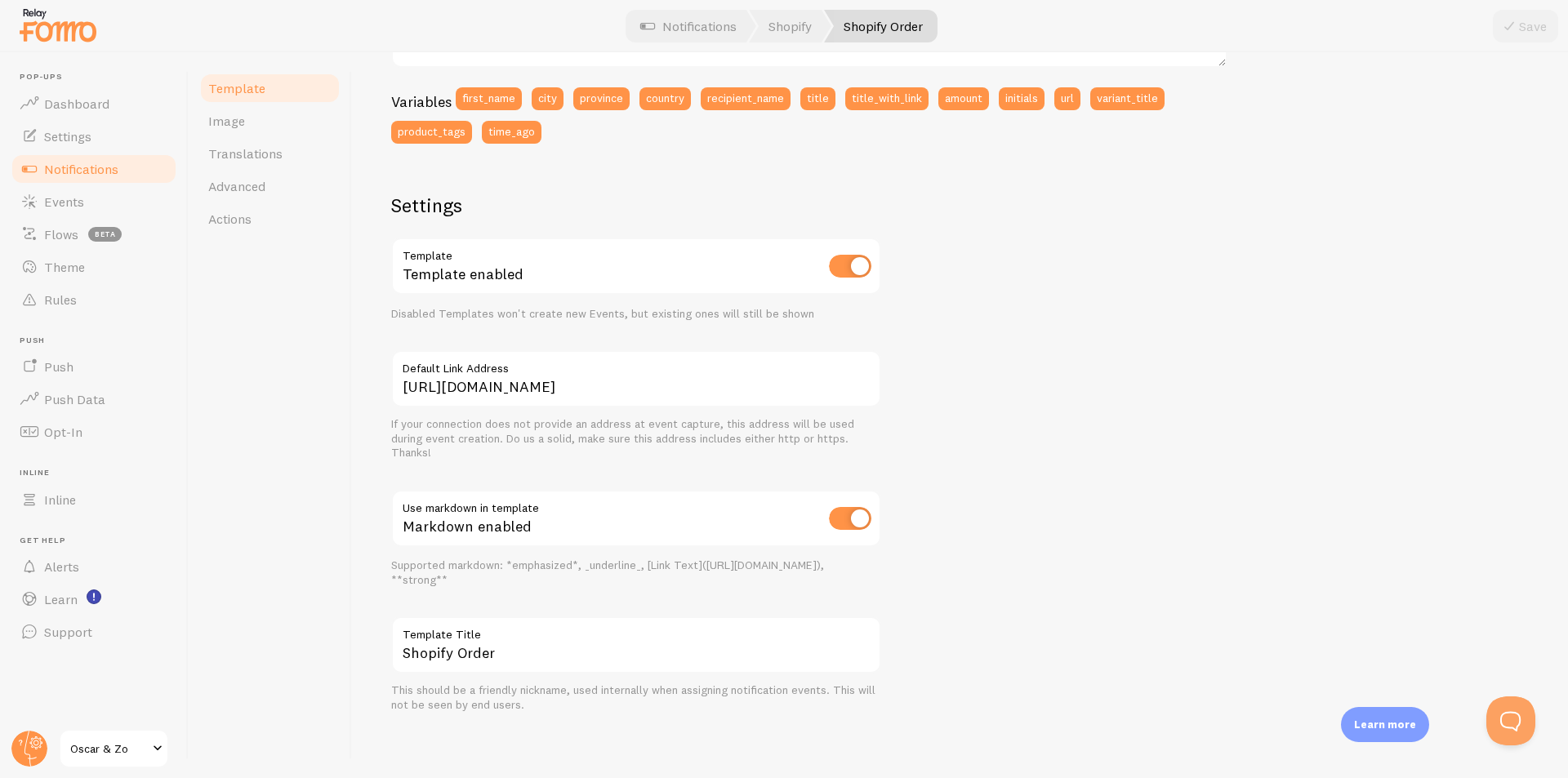
scroll to position [434, 0]
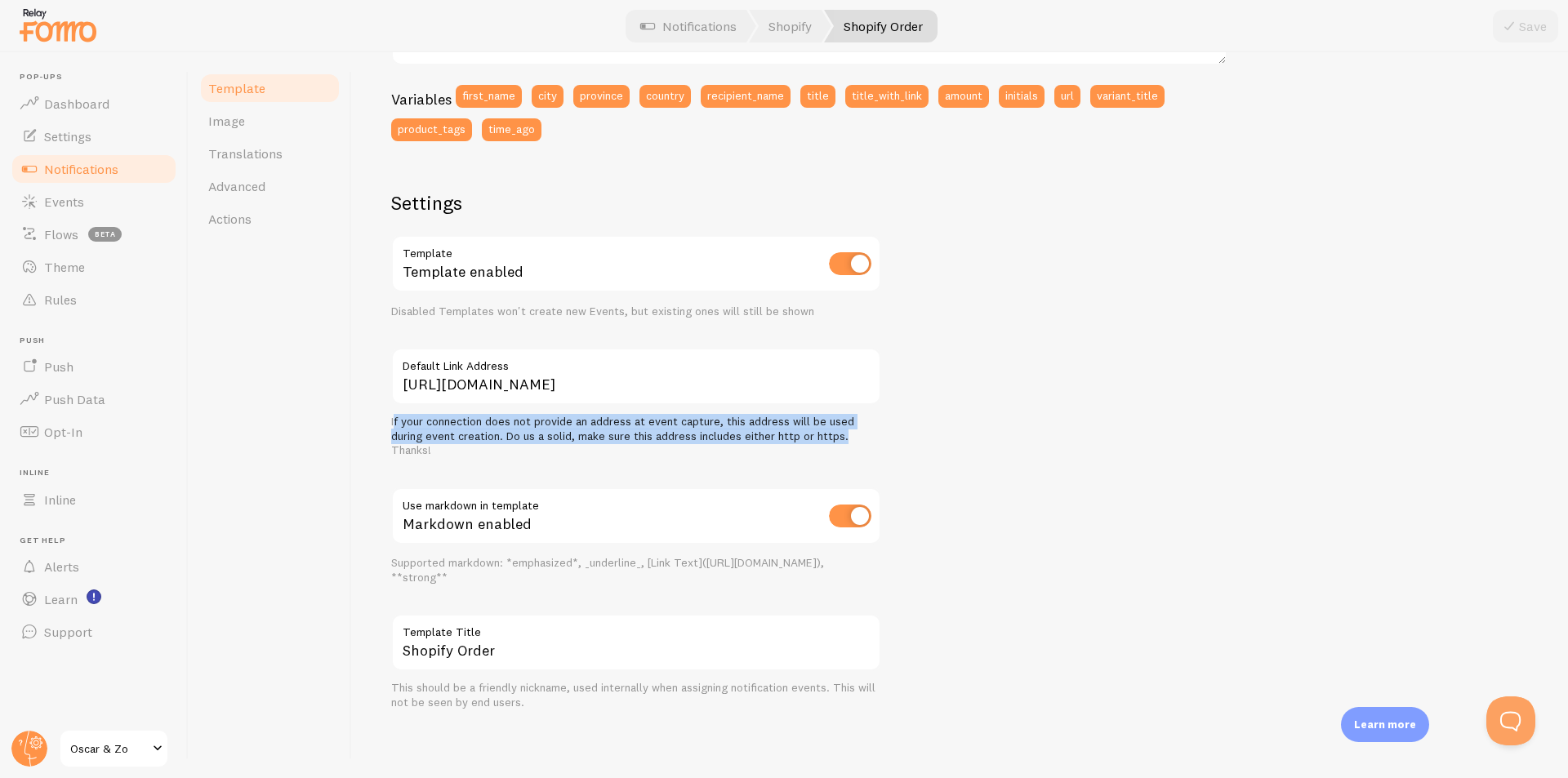
drag, startPoint x: 396, startPoint y: 421, endPoint x: 845, endPoint y: 443, distance: 449.5
click at [845, 443] on div "If your connection does not provide an address at event capture, this address w…" at bounding box center [636, 436] width 490 height 43
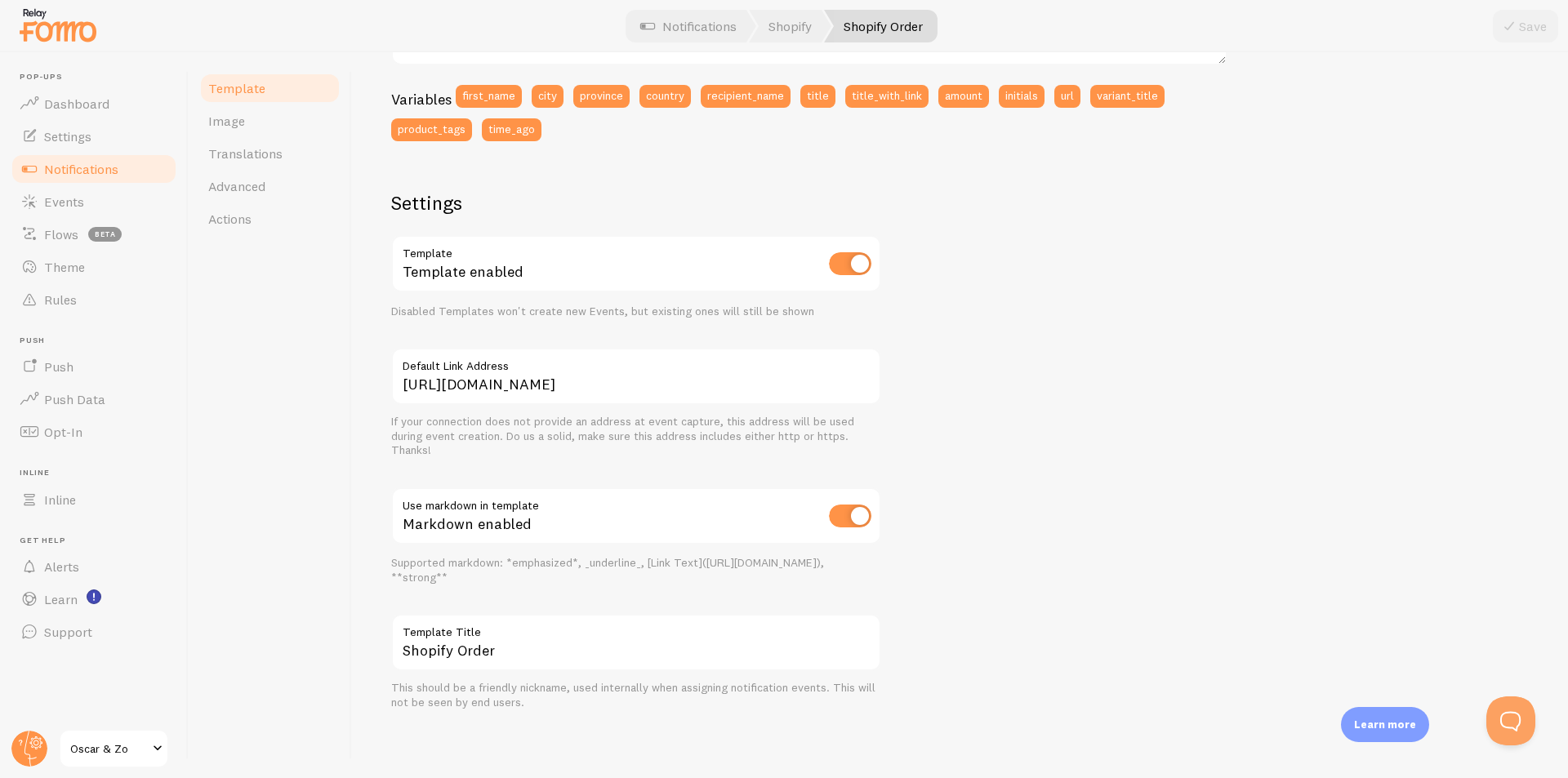
click at [1009, 447] on div "[PERSON_NAME] in [GEOGRAPHIC_DATA], [US_STATE] bought Golden Jeans about 4 minu…" at bounding box center [960, 264] width 1138 height 893
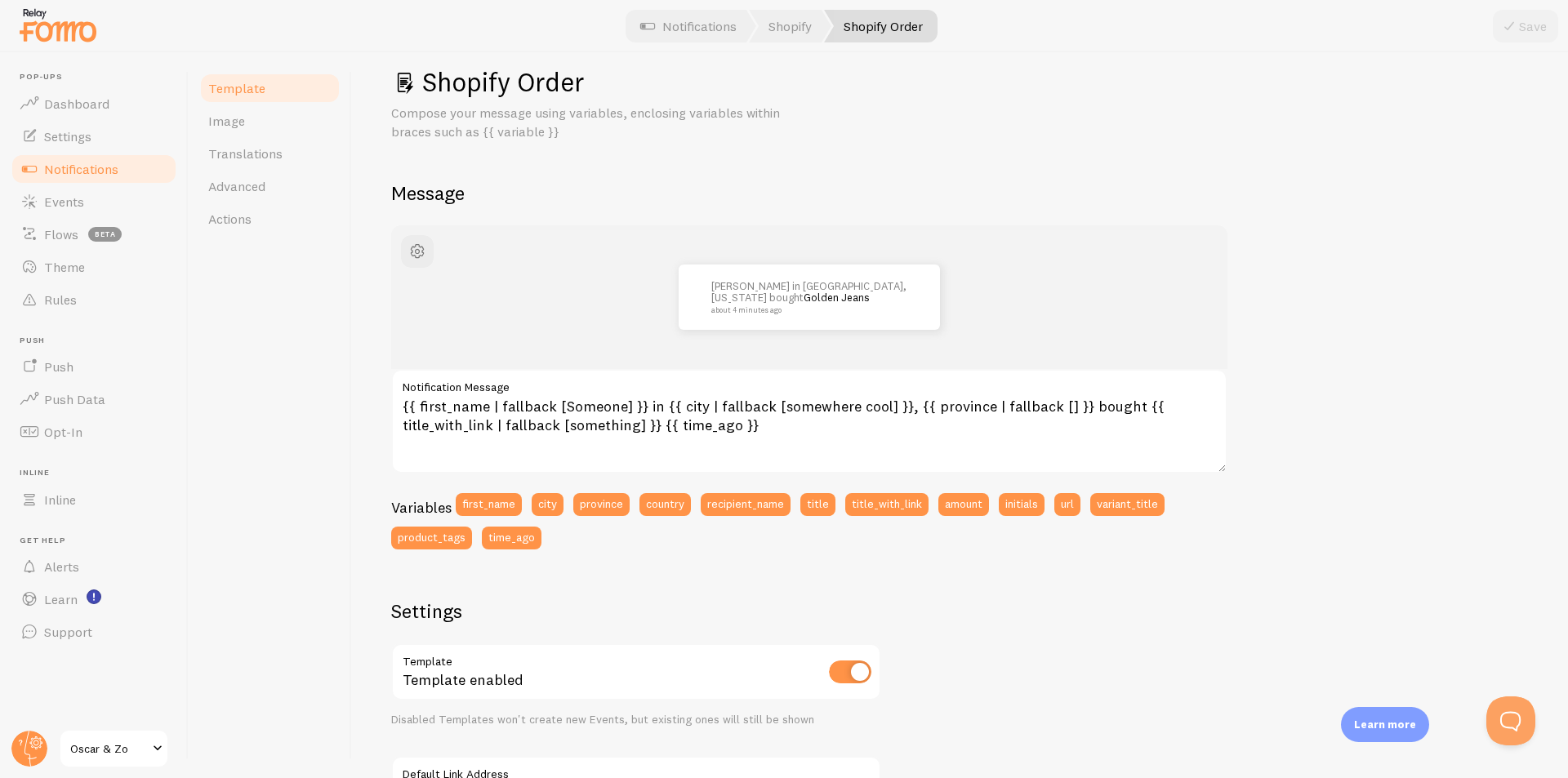
scroll to position [0, 0]
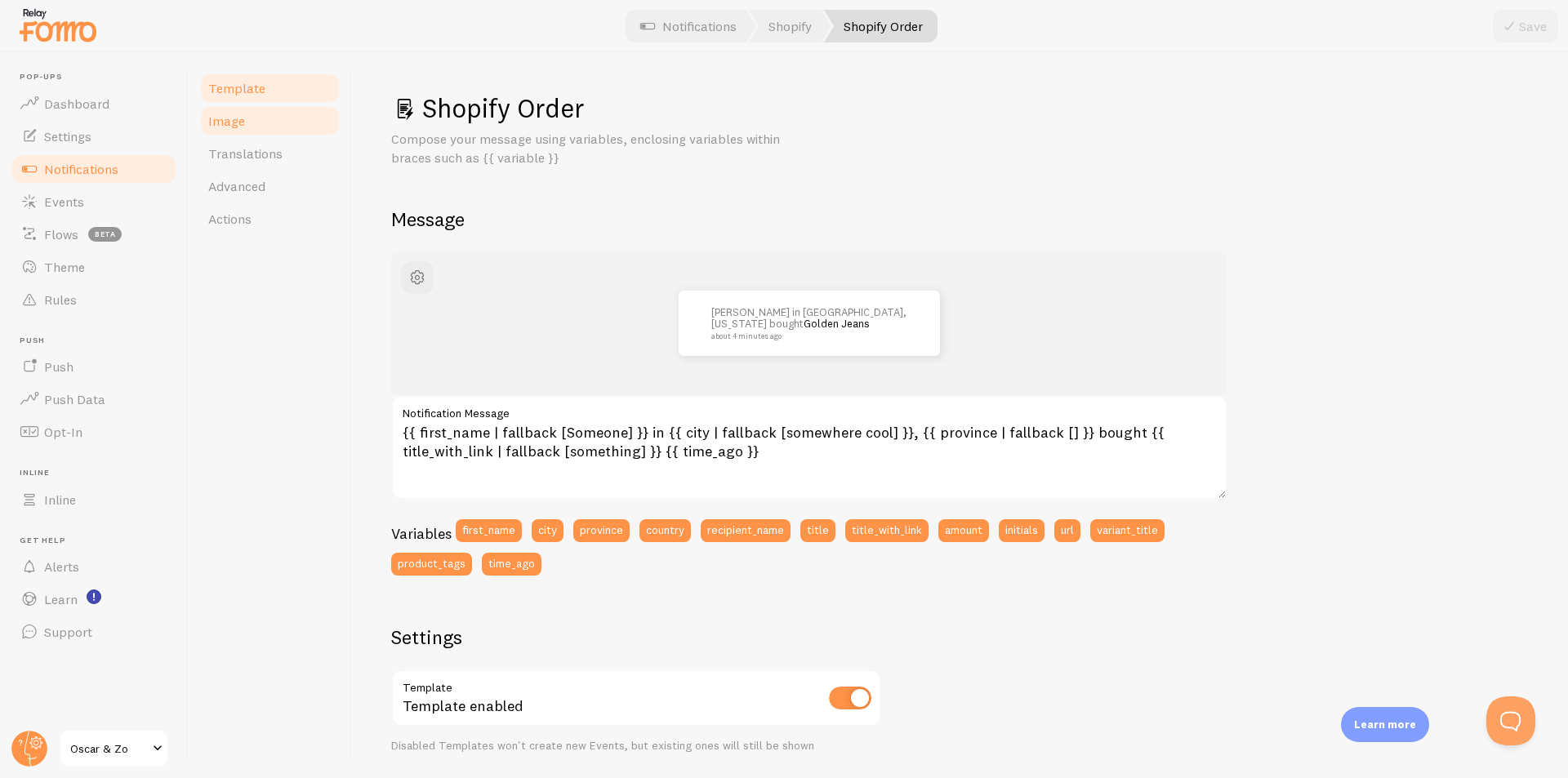
click at [221, 135] on link "Image" at bounding box center [270, 121] width 143 height 33
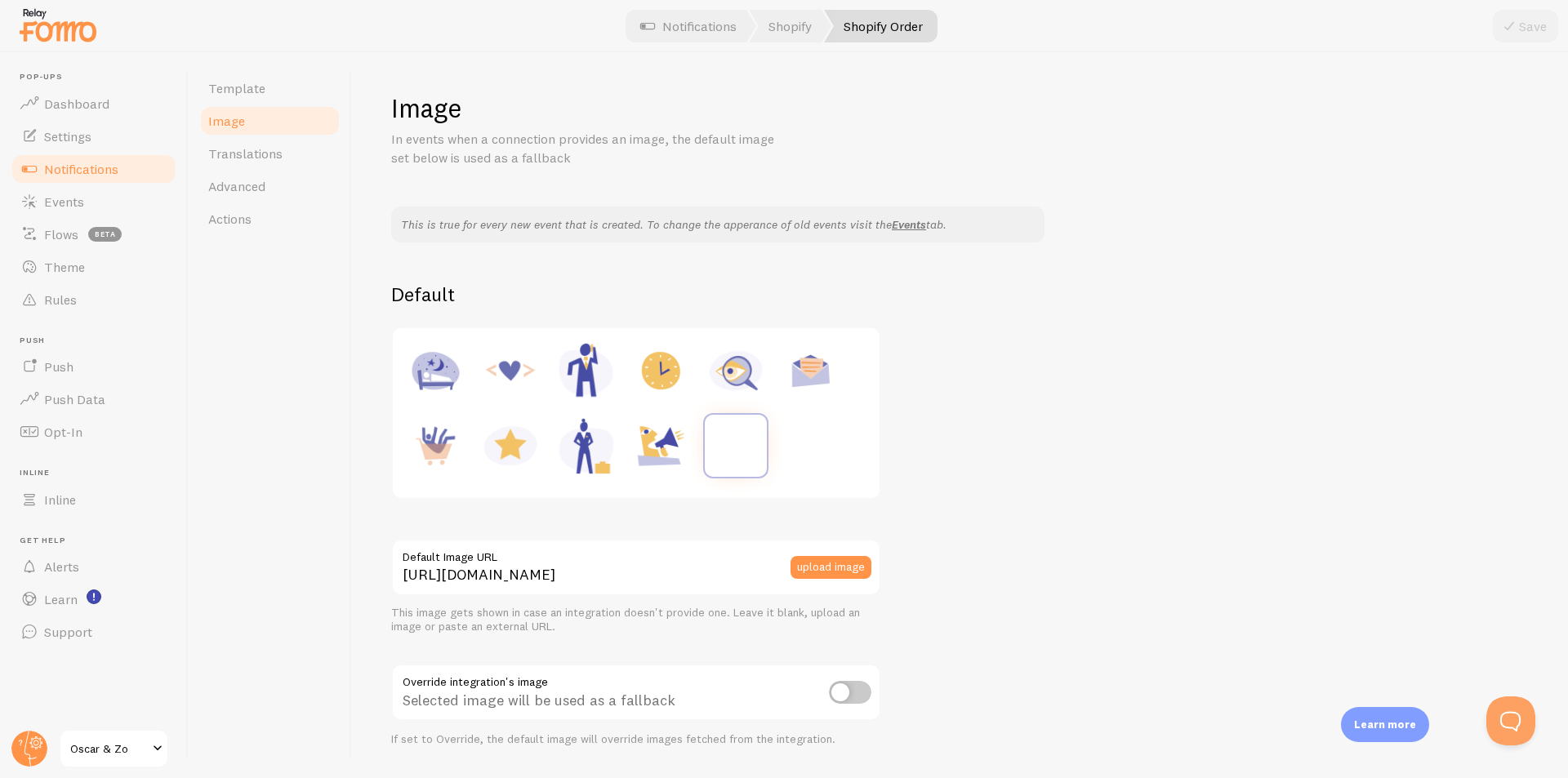
scroll to position [509, 0]
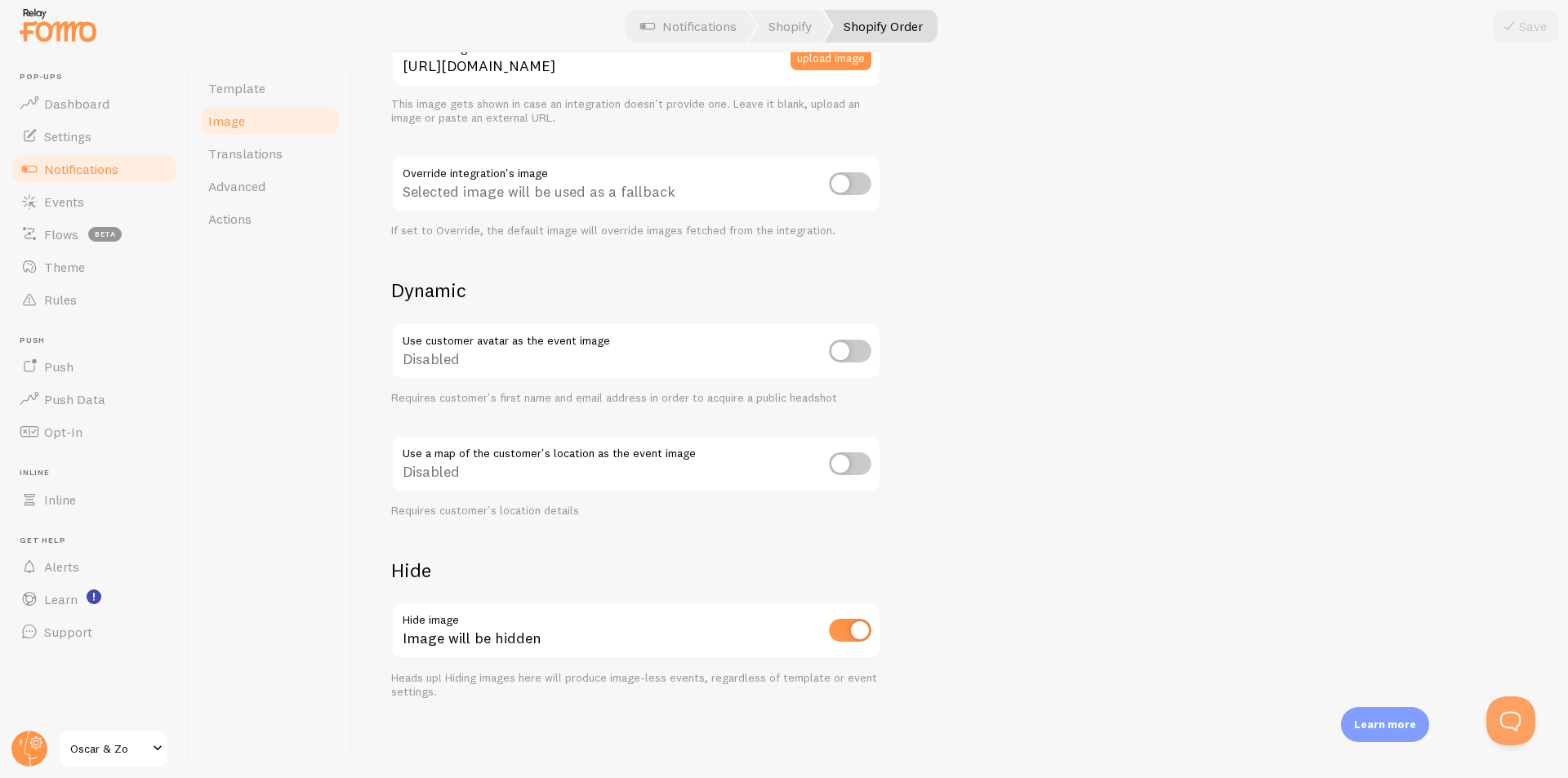
click at [854, 629] on input "checkbox" at bounding box center [850, 630] width 42 height 23
checkbox input "false"
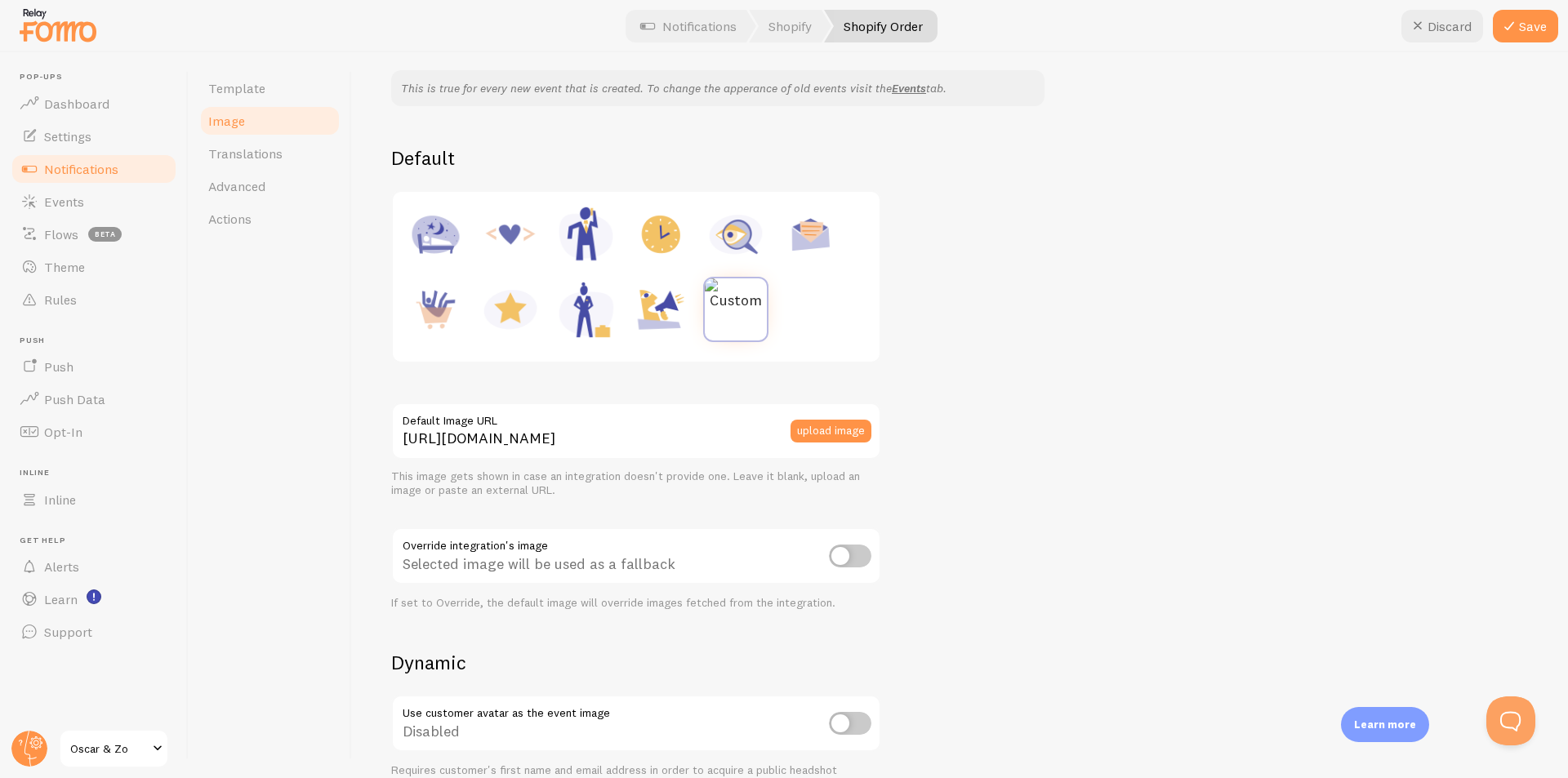
scroll to position [100, 0]
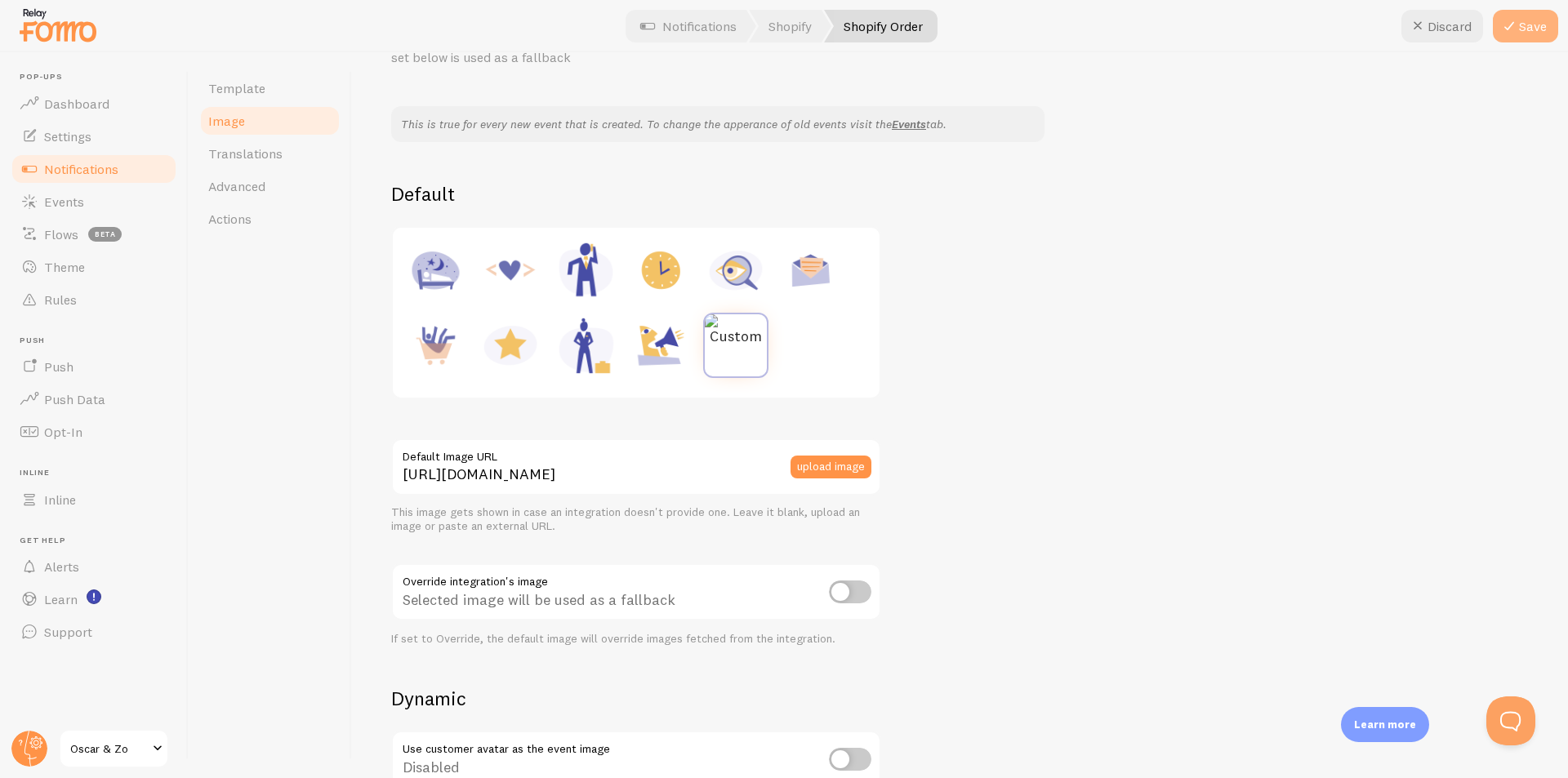
click at [1519, 29] on button "Save" at bounding box center [1526, 26] width 65 height 33
click at [204, 82] on link "Template" at bounding box center [270, 88] width 143 height 33
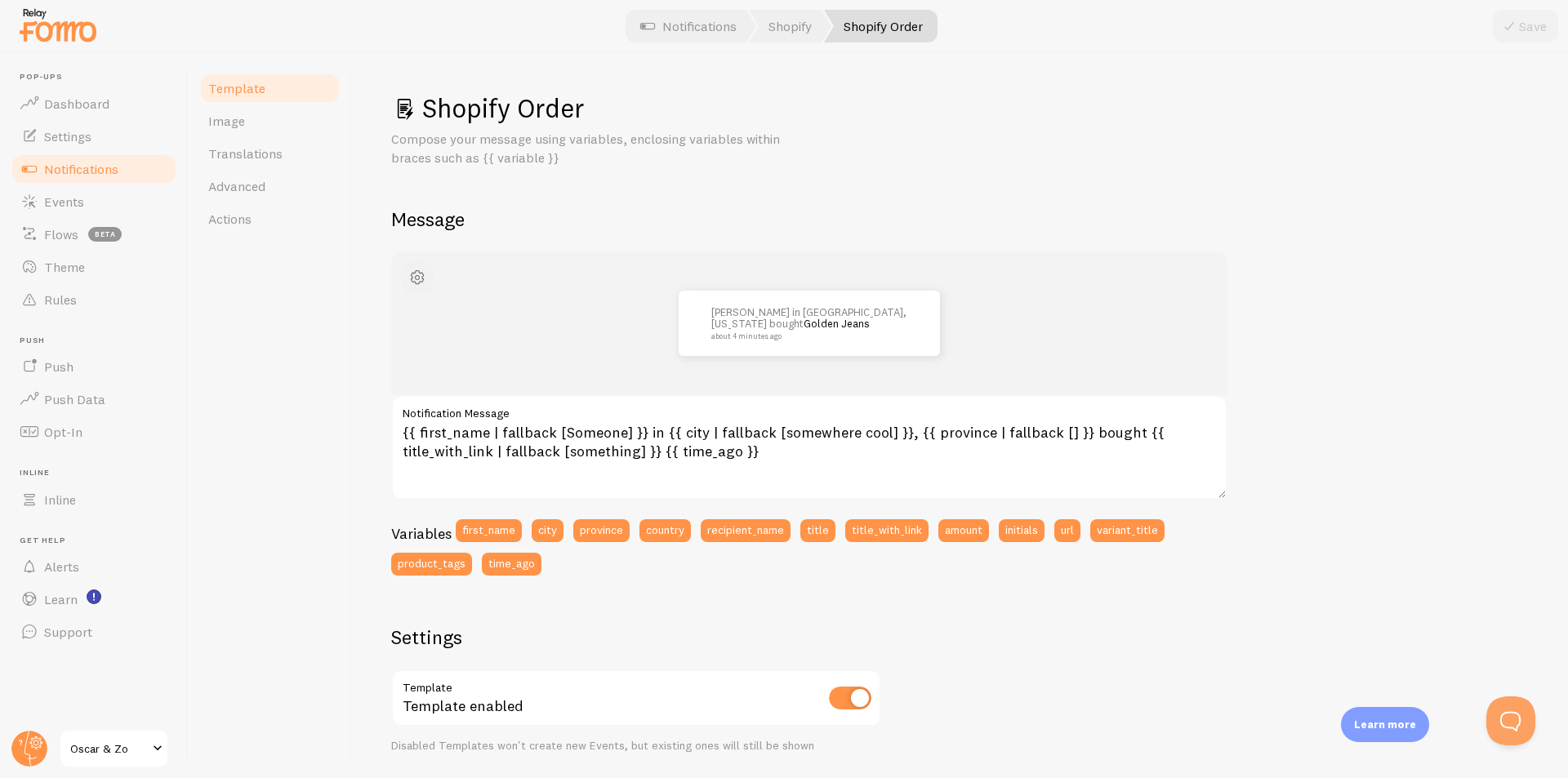
click at [408, 279] on span "button" at bounding box center [417, 278] width 20 height 20
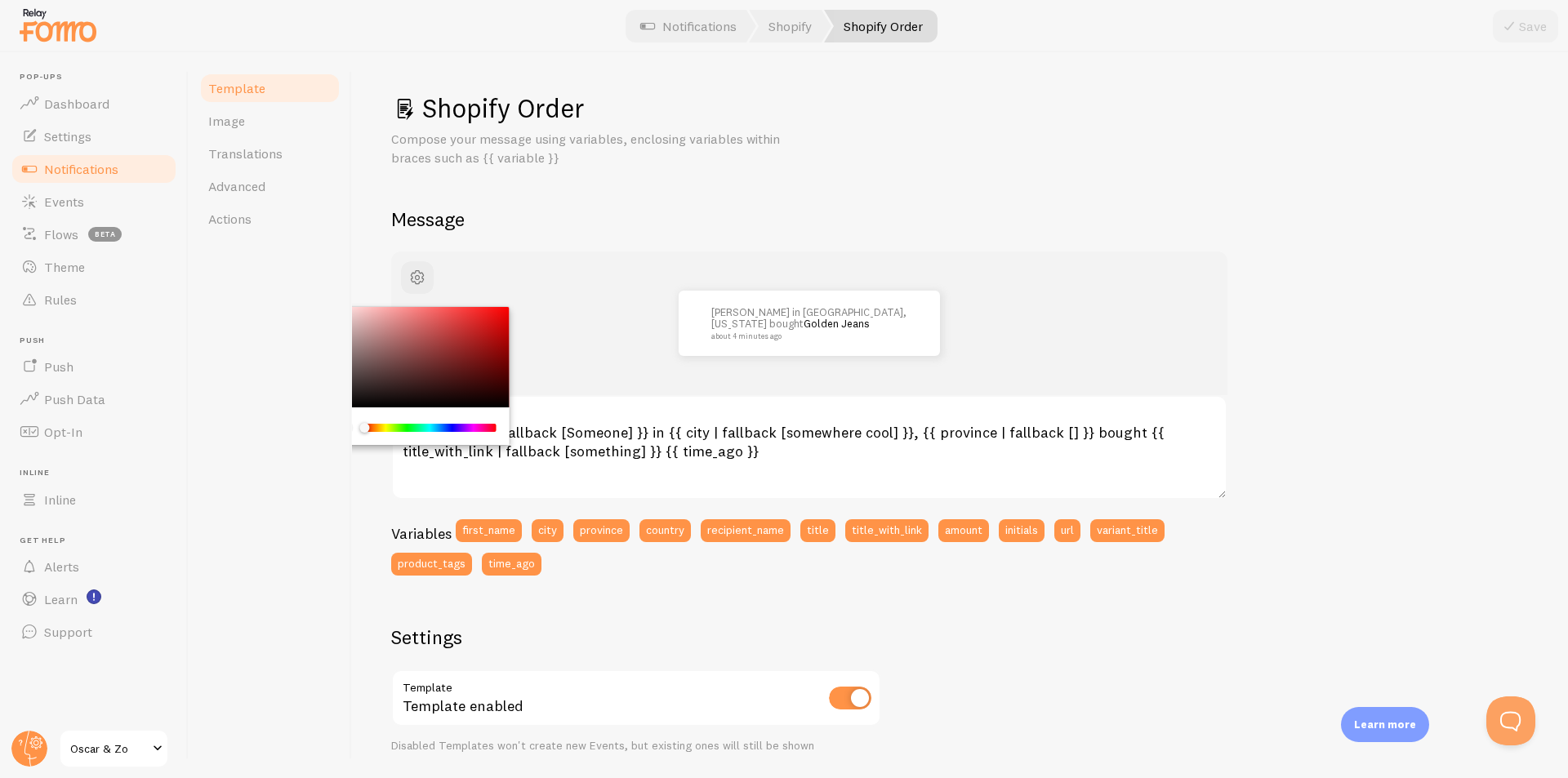
click at [1334, 310] on div "[PERSON_NAME] in [GEOGRAPHIC_DATA], [US_STATE] bought Golden Jeans about 4 minu…" at bounding box center [960, 698] width 1138 height 893
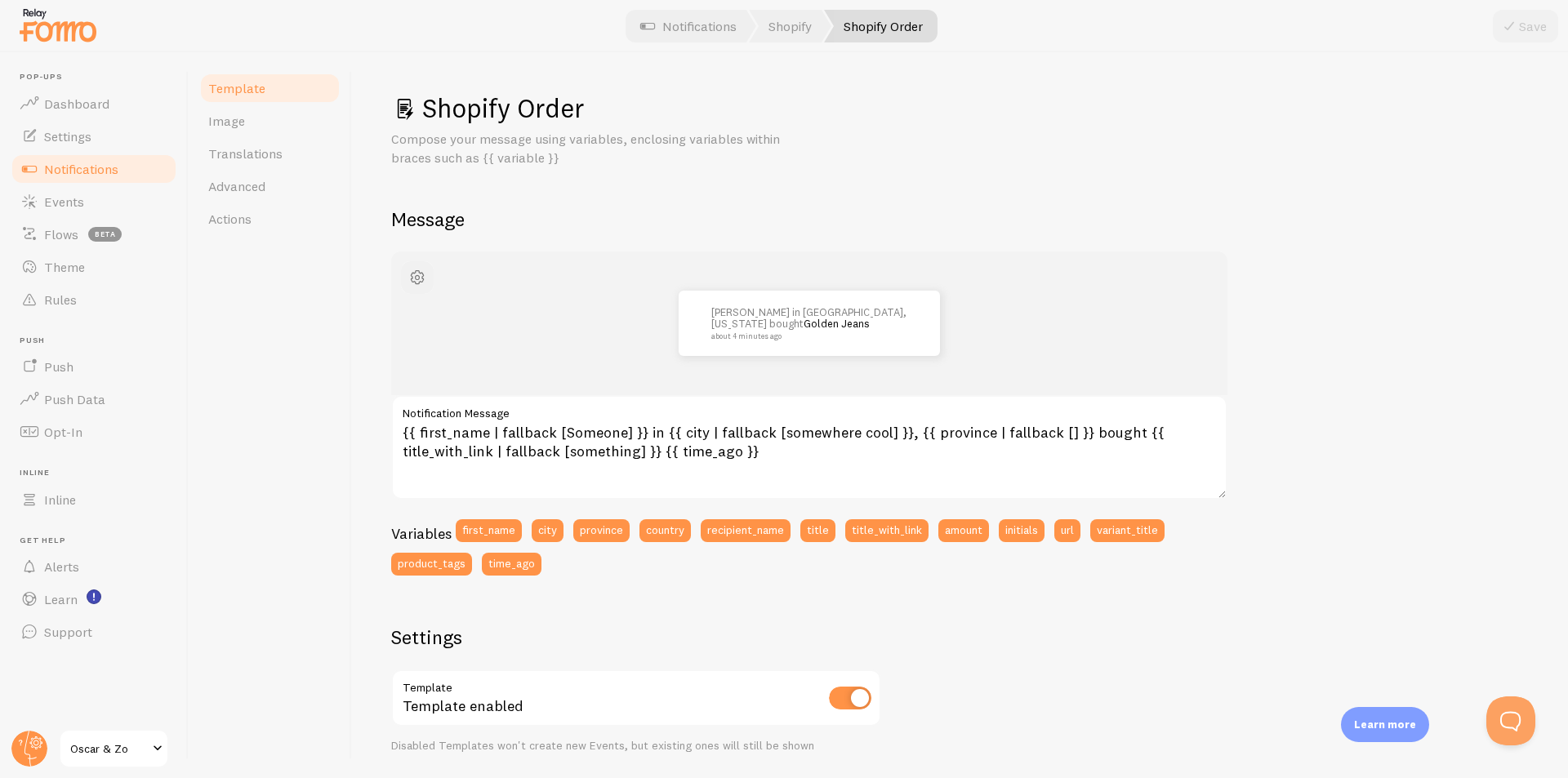
click at [413, 270] on span "button" at bounding box center [417, 278] width 20 height 20
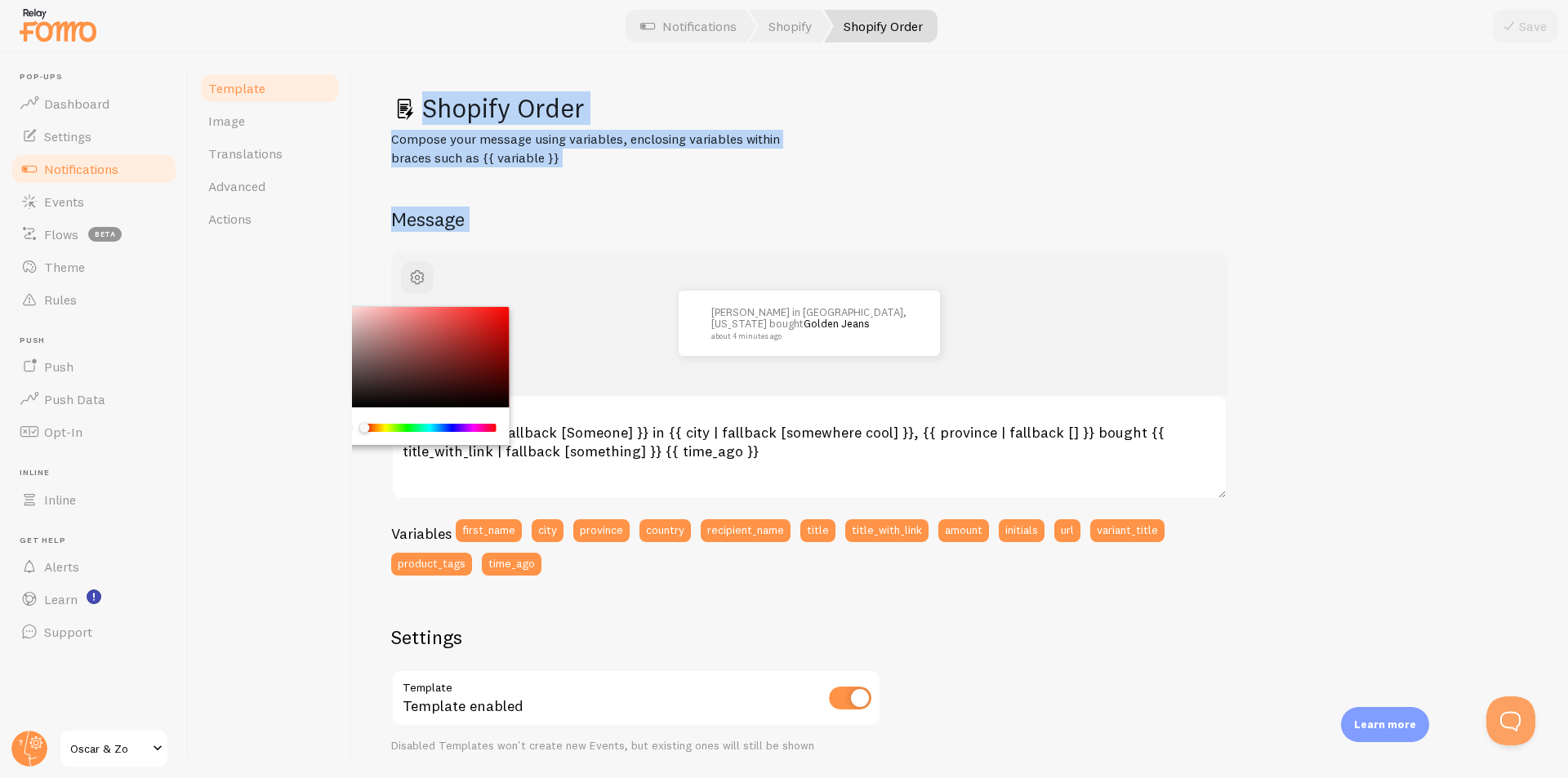
drag, startPoint x: 363, startPoint y: 427, endPoint x: 288, endPoint y: 430, distance: 75.1
click at [296, 430] on div "Template Image Translations Advanced Actions Shopify Order Compose your message…" at bounding box center [878, 415] width 1379 height 726
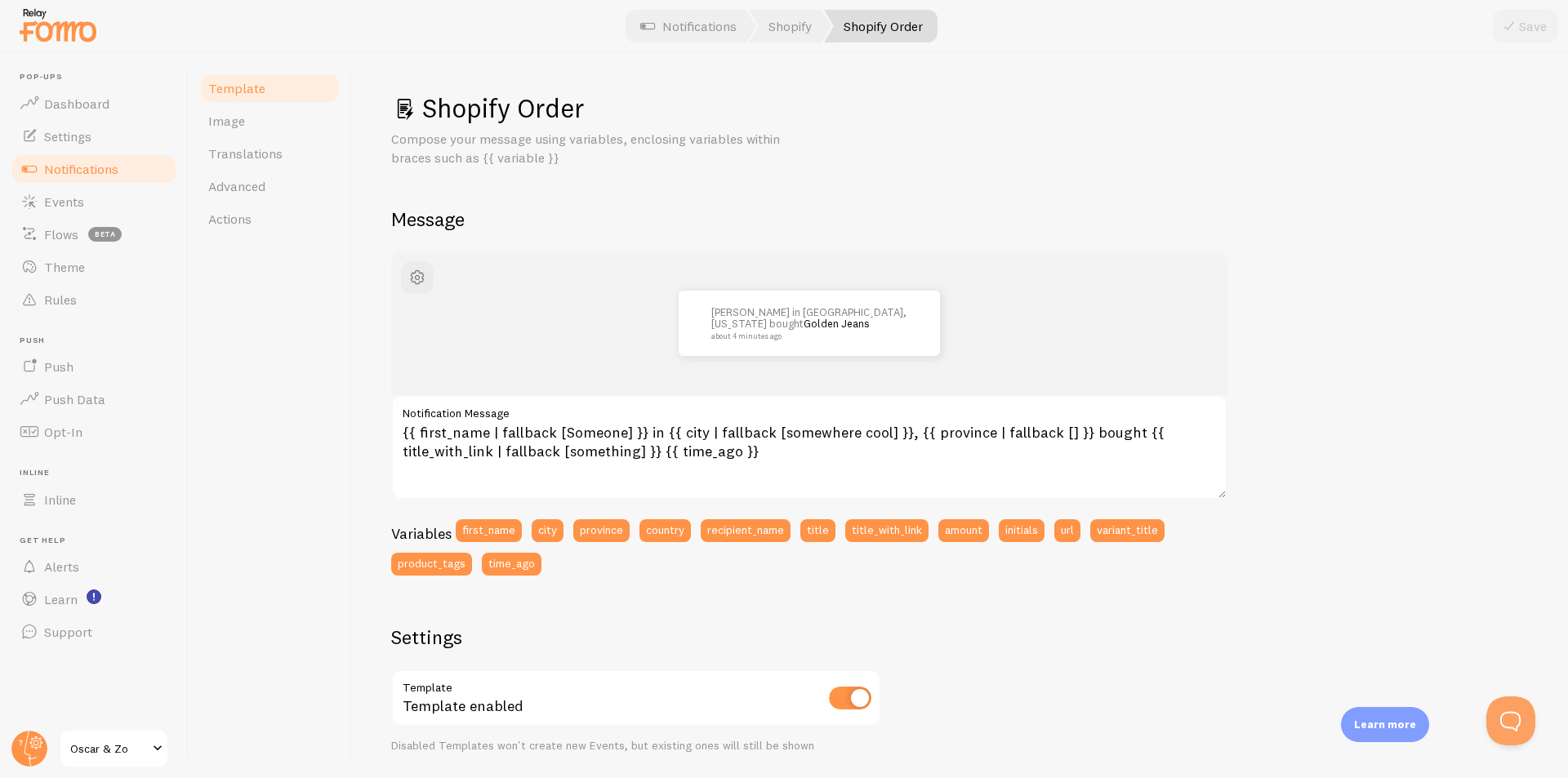
click at [1309, 345] on div "[PERSON_NAME] in [GEOGRAPHIC_DATA], [US_STATE] bought Golden Jeans about 4 minu…" at bounding box center [960, 698] width 1138 height 893
click at [798, 336] on small "about 4 minutes ago" at bounding box center [807, 336] width 191 height 8
click at [1276, 384] on div "[PERSON_NAME] in [GEOGRAPHIC_DATA], [US_STATE] bought Golden Jeans about 4 minu…" at bounding box center [960, 698] width 1138 height 893
click at [711, 25] on link "Notifications" at bounding box center [688, 26] width 136 height 33
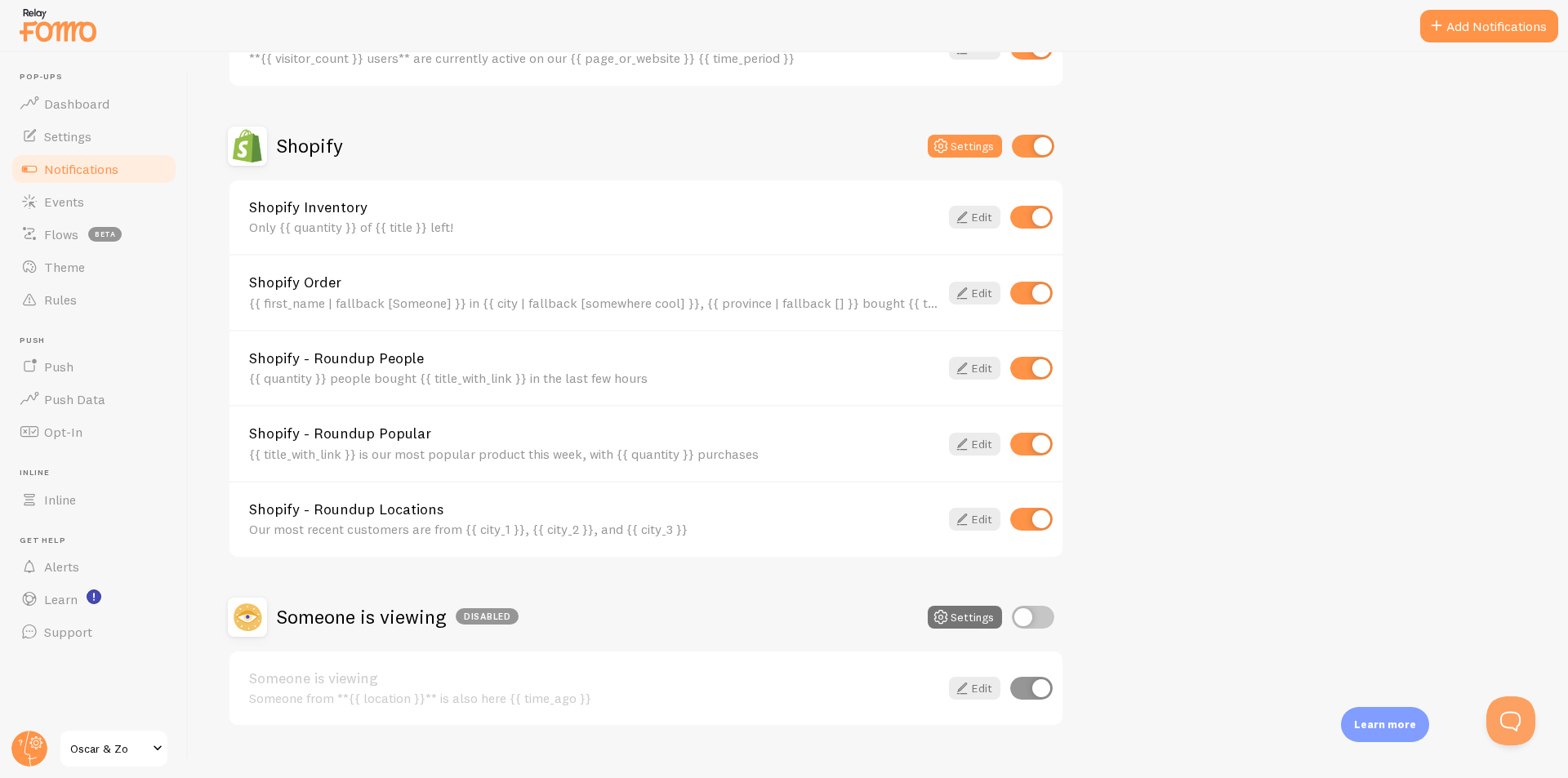
scroll to position [537, 0]
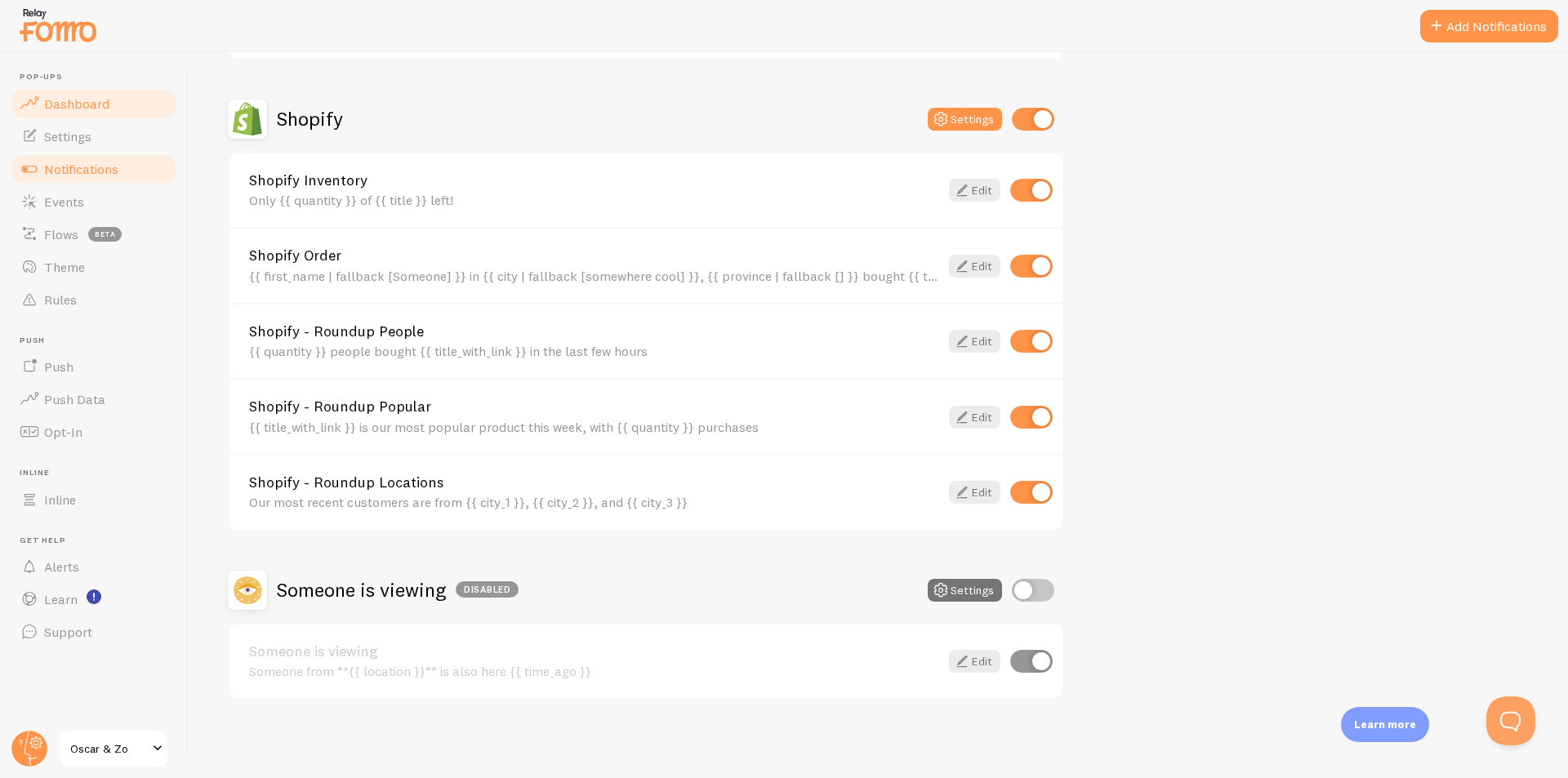
click at [51, 104] on span "Dashboard" at bounding box center [77, 104] width 65 height 16
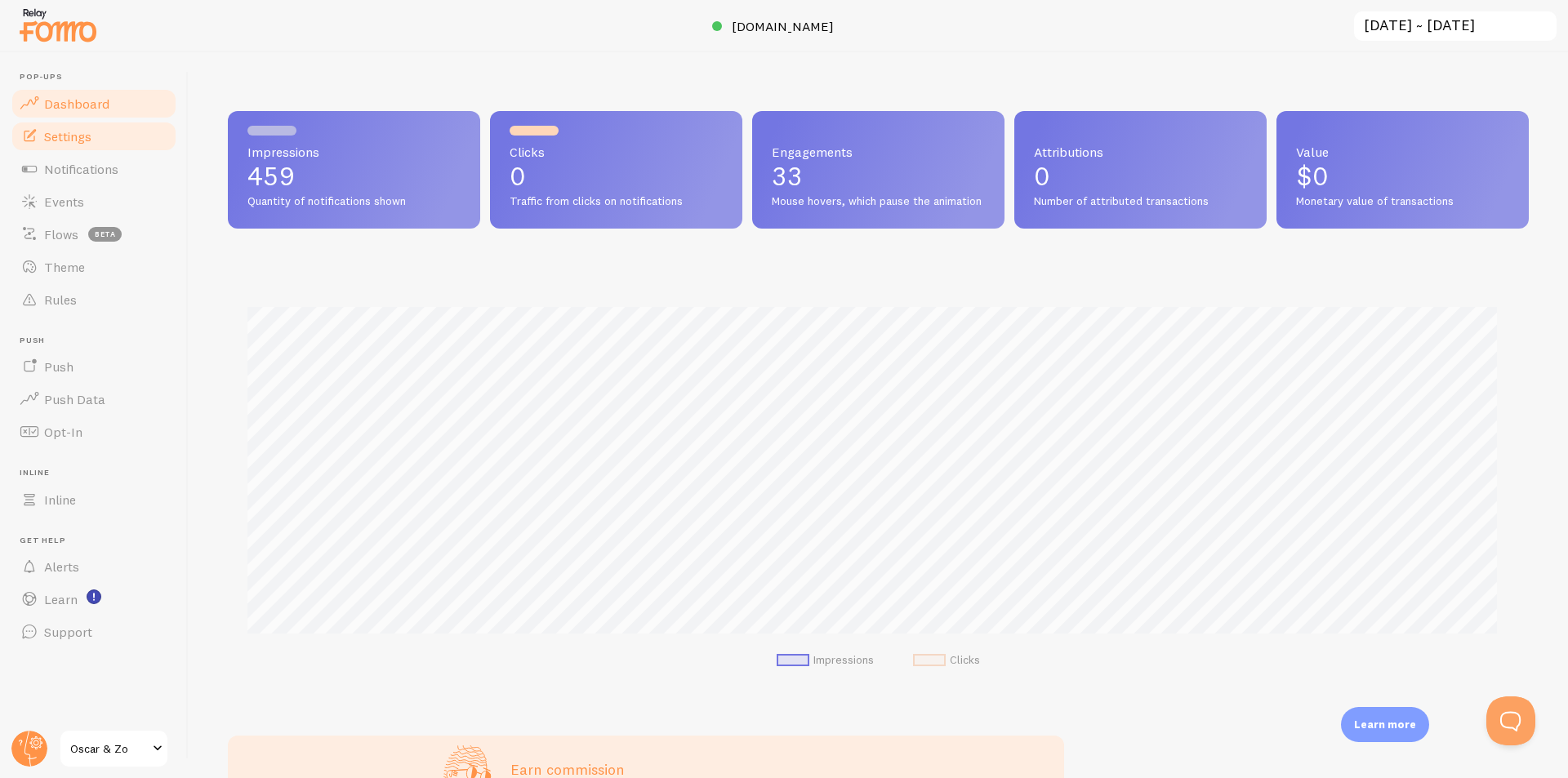
click at [66, 132] on span "Settings" at bounding box center [68, 136] width 47 height 16
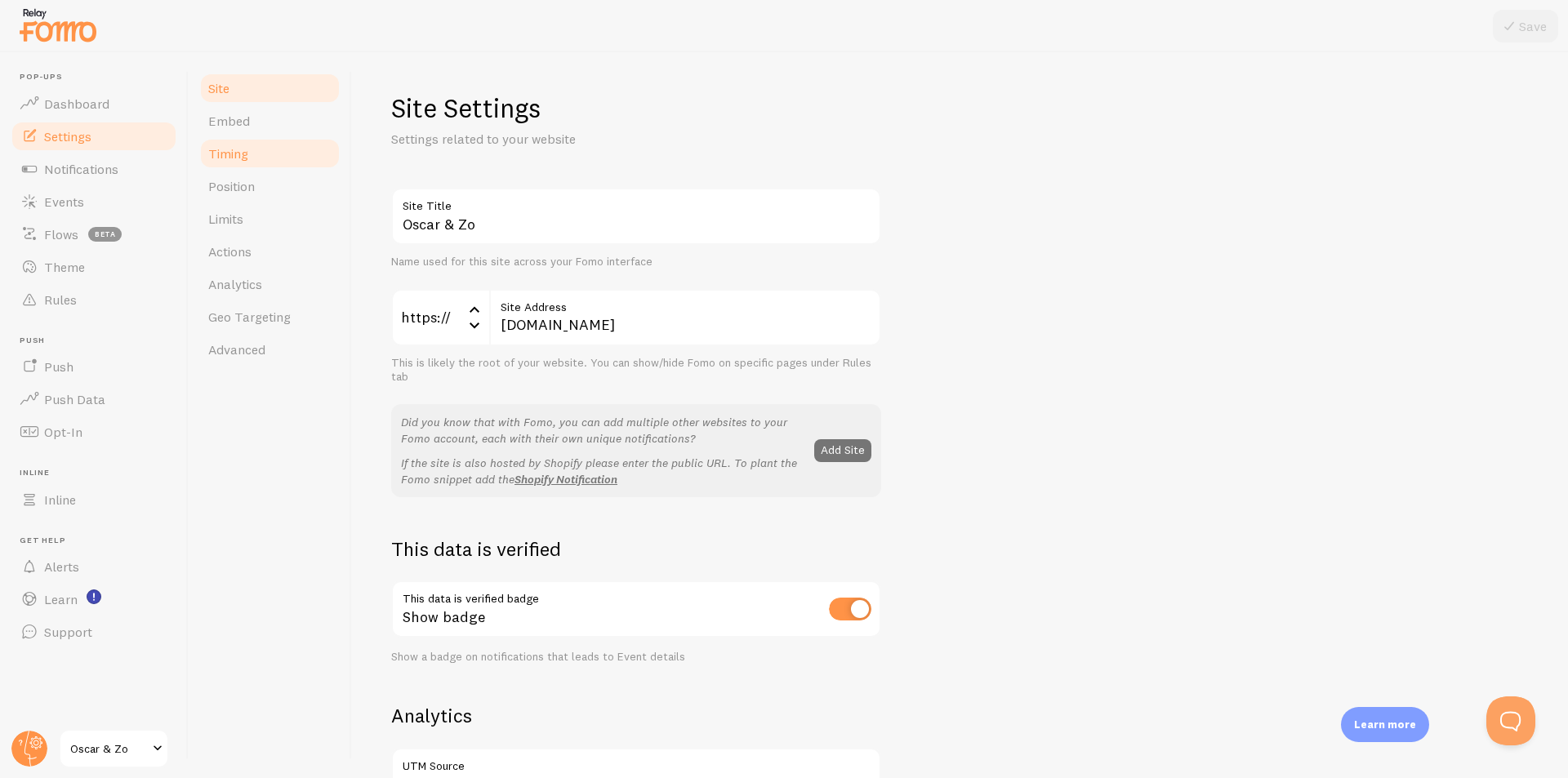
click at [211, 155] on span "Timing" at bounding box center [228, 153] width 40 height 16
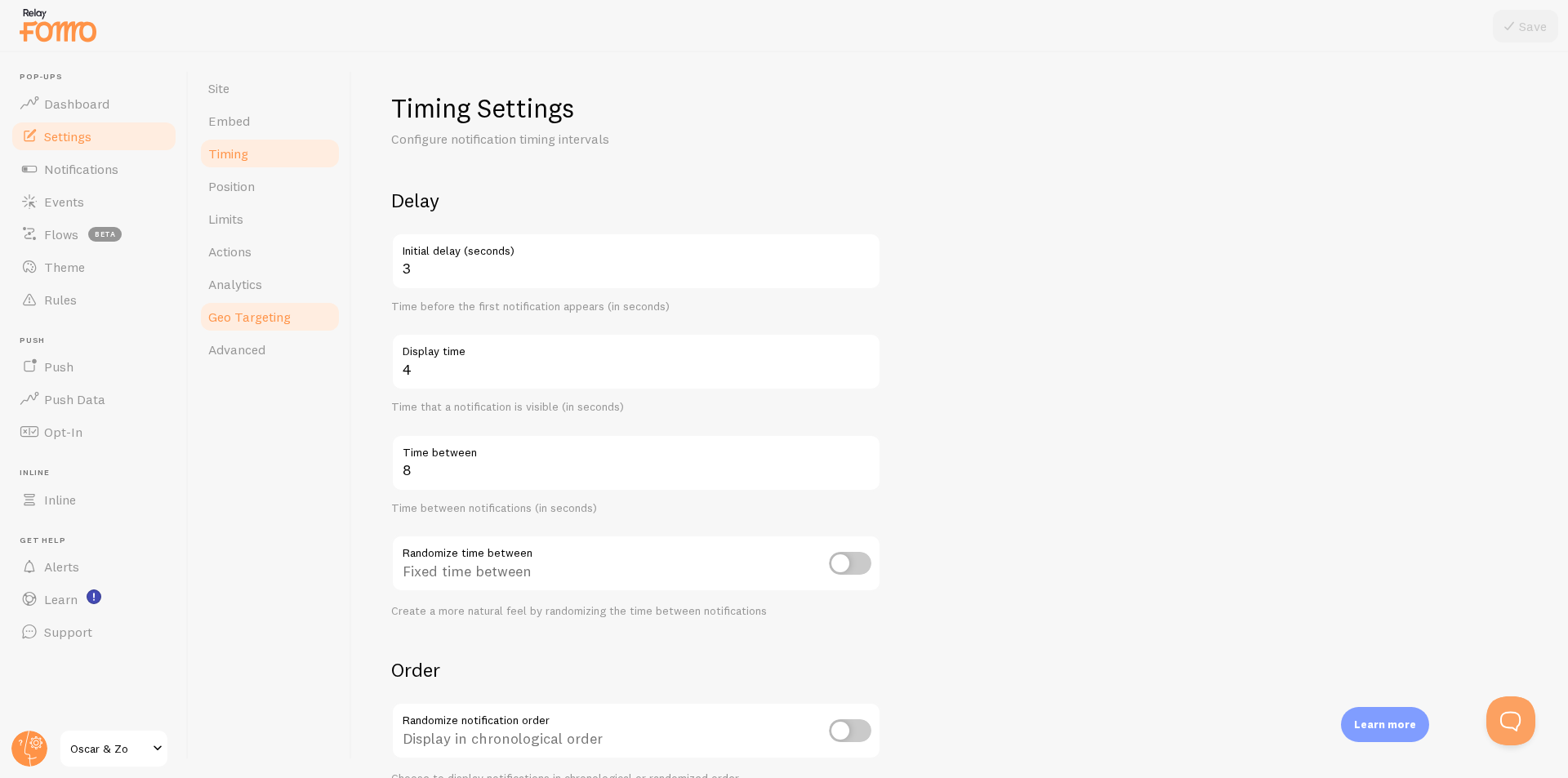
click at [262, 314] on span "Geo Targeting" at bounding box center [249, 317] width 82 height 16
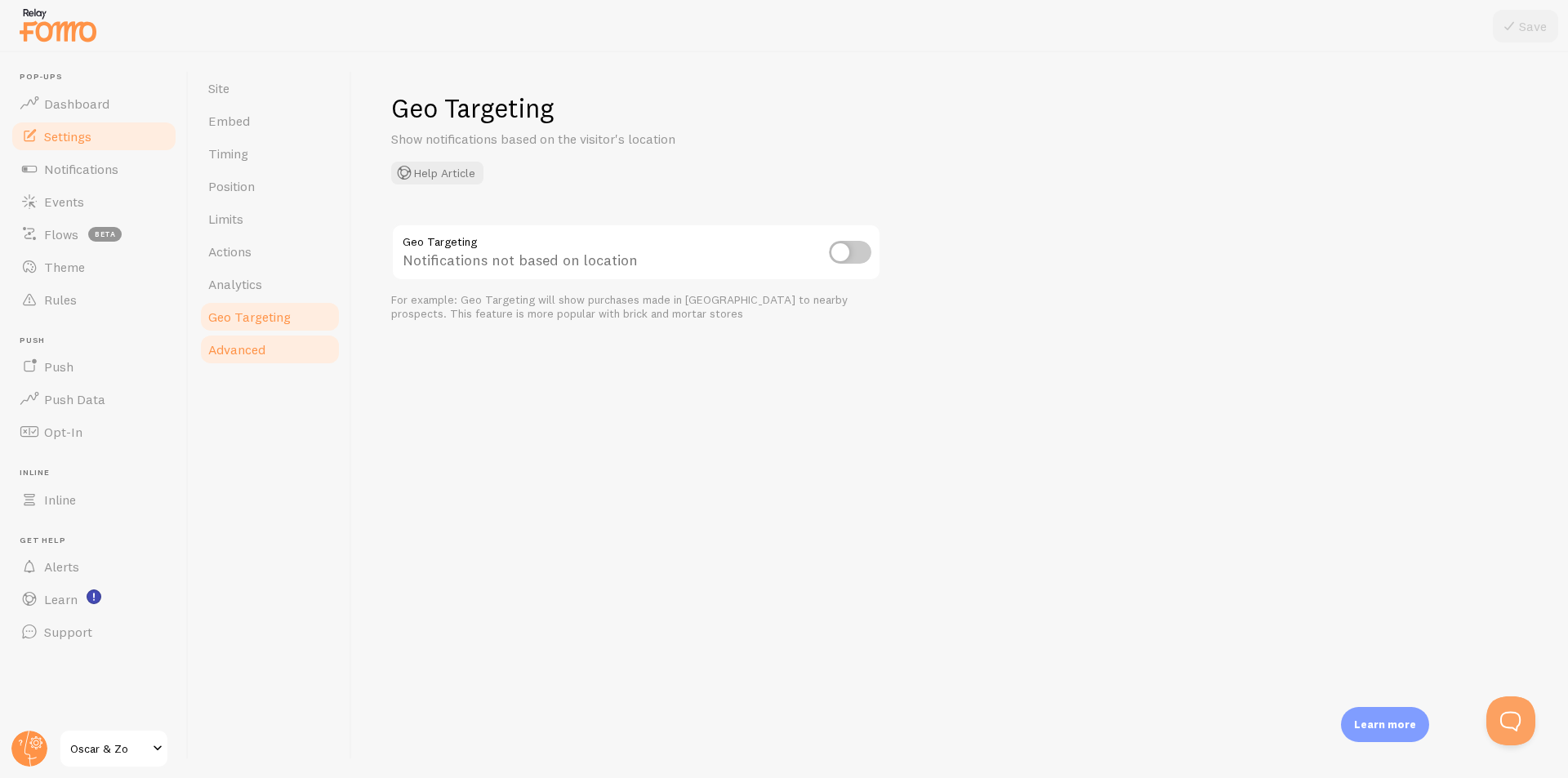
click at [229, 353] on span "Advanced" at bounding box center [237, 349] width 57 height 16
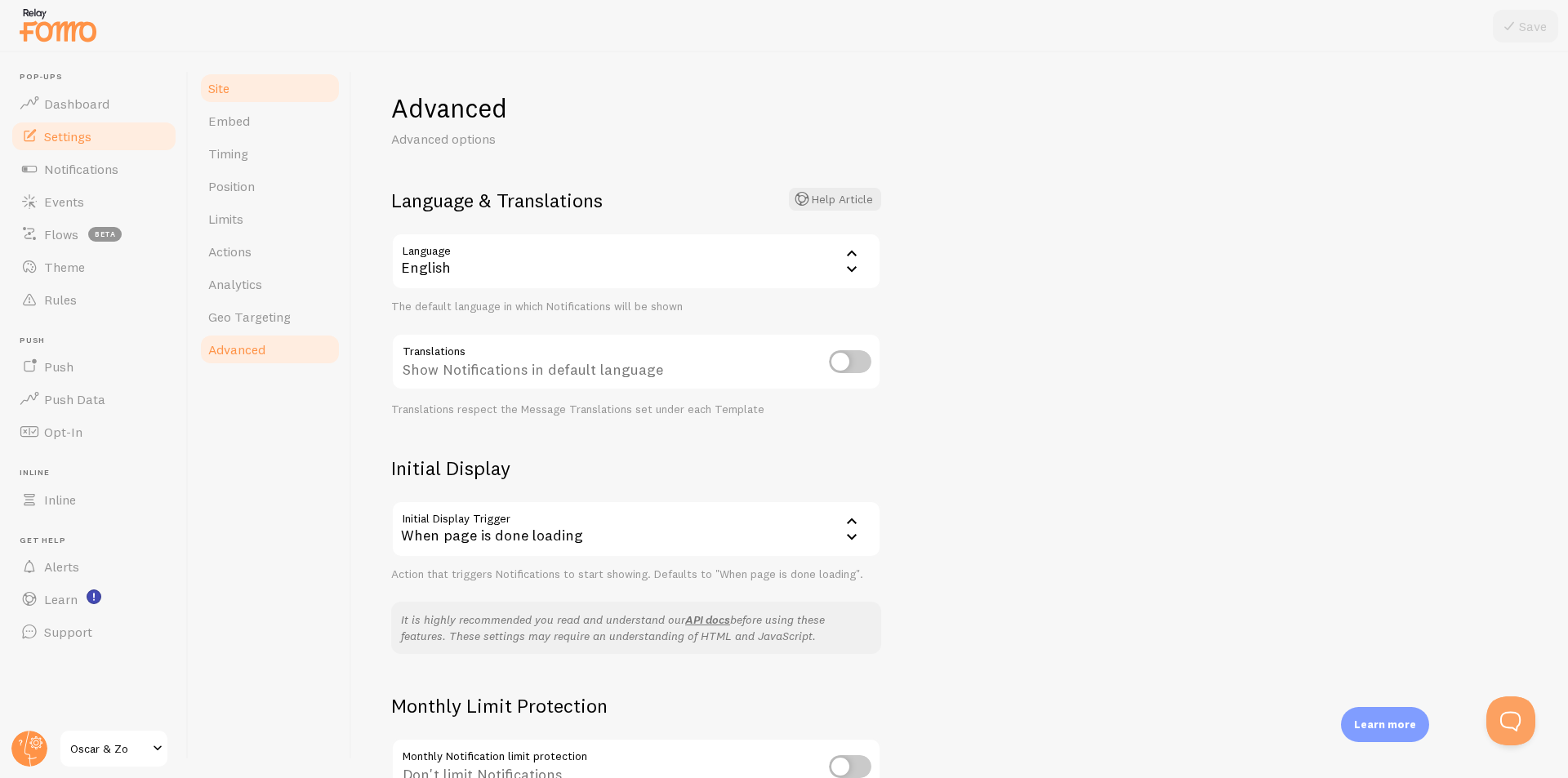
click at [226, 87] on span "Site" at bounding box center [219, 88] width 21 height 16
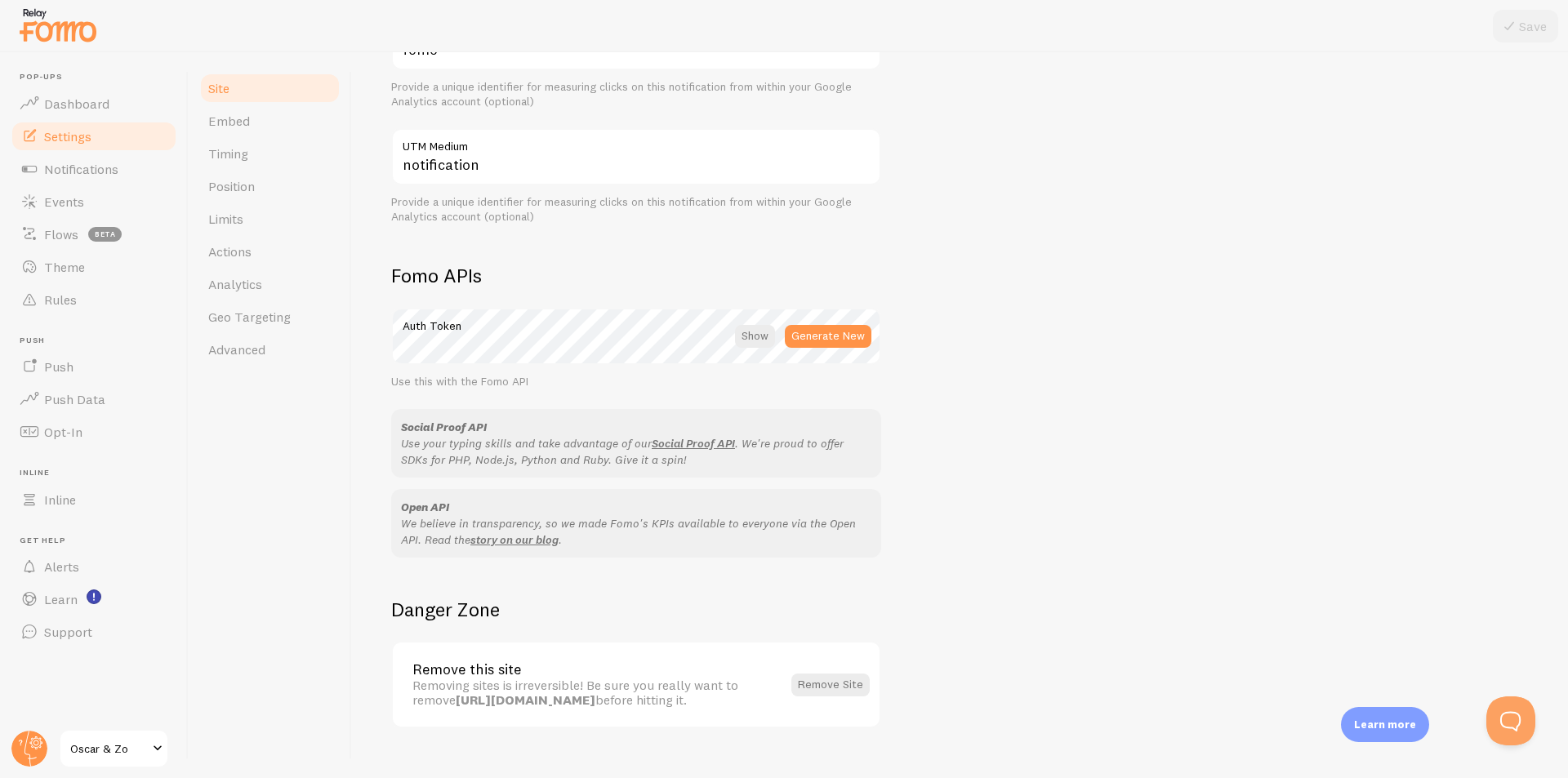
scroll to position [763, 0]
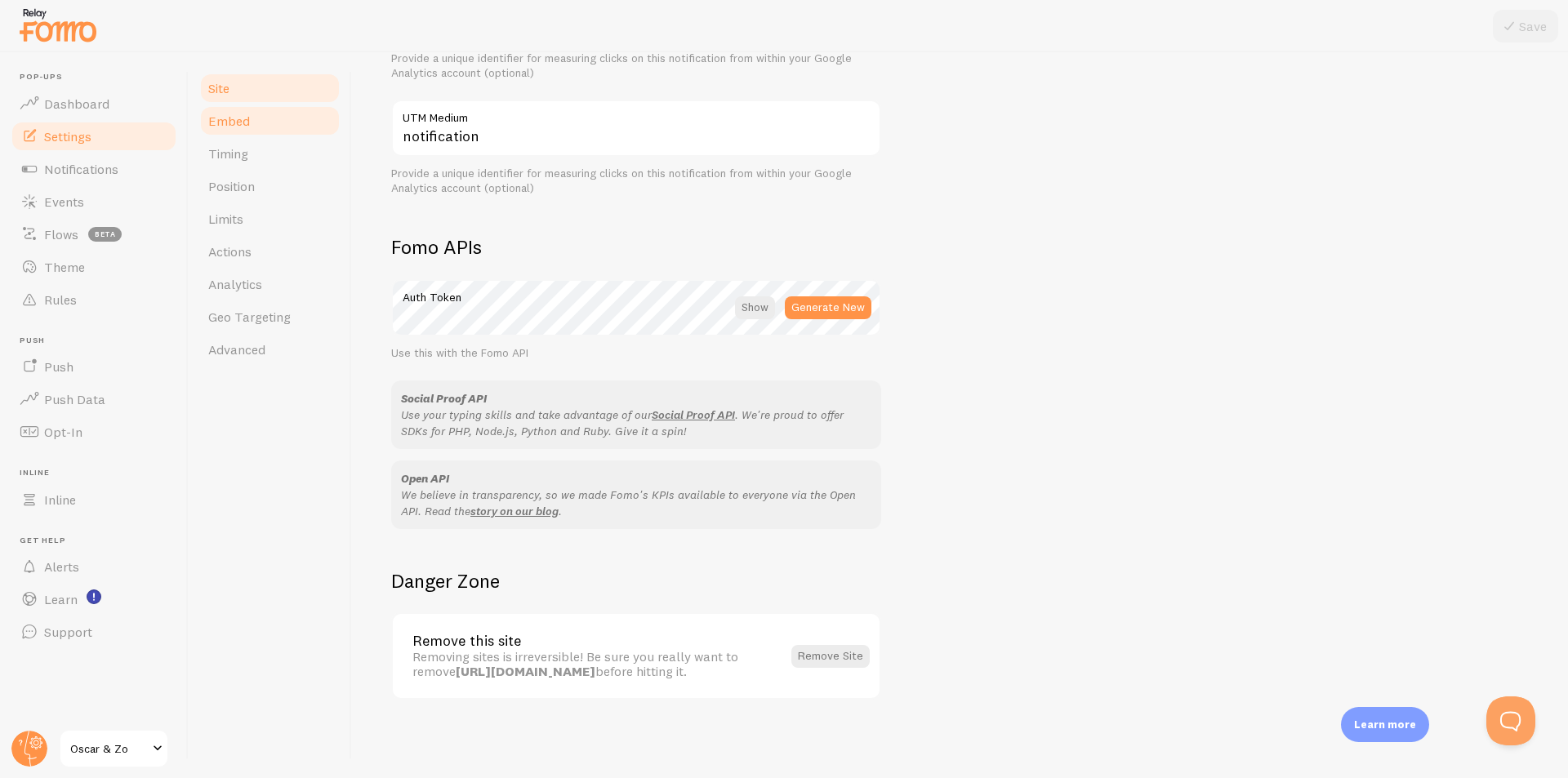
click at [278, 136] on link "Embed" at bounding box center [270, 121] width 143 height 33
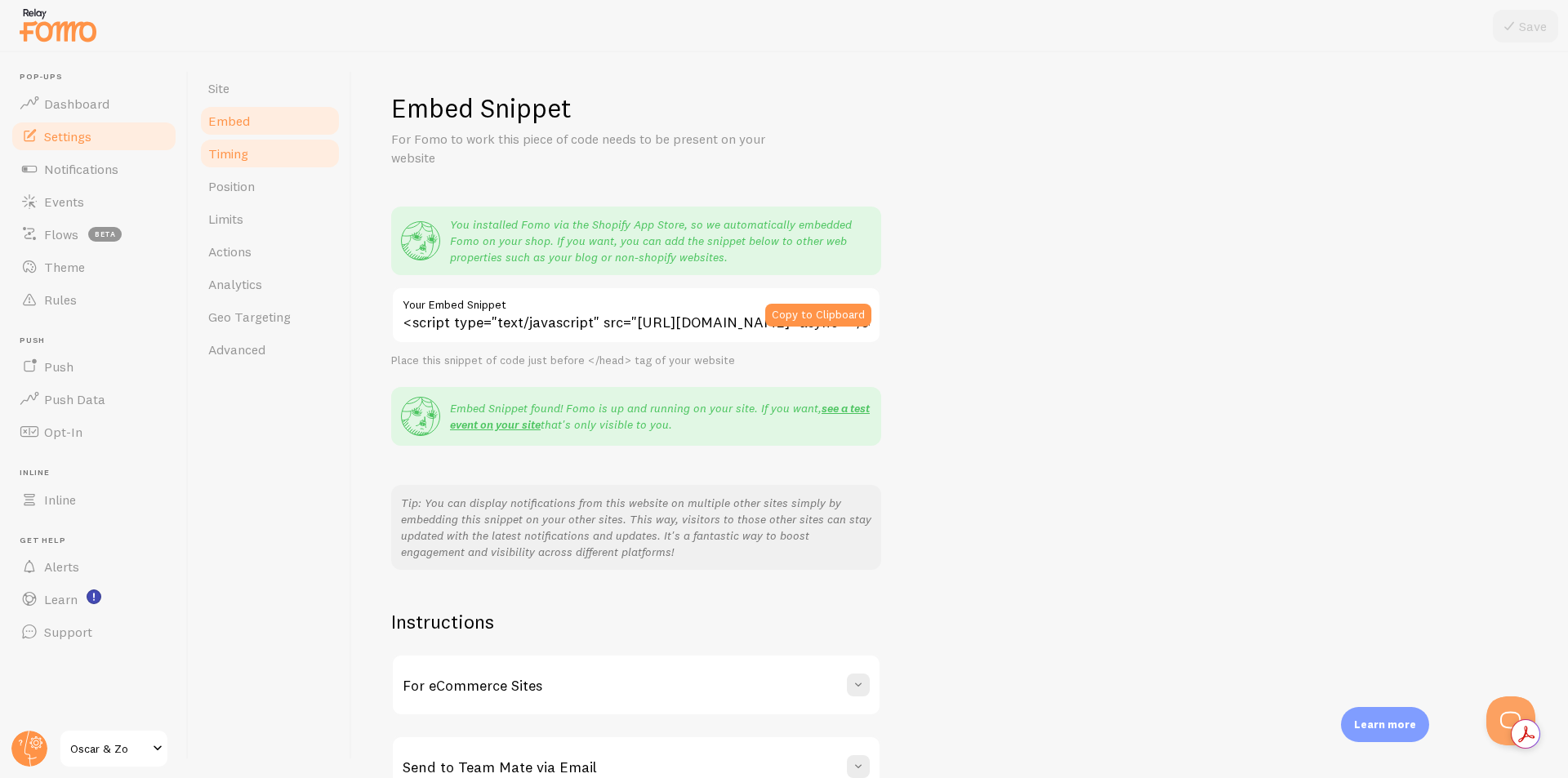
click at [257, 165] on link "Timing" at bounding box center [270, 153] width 143 height 33
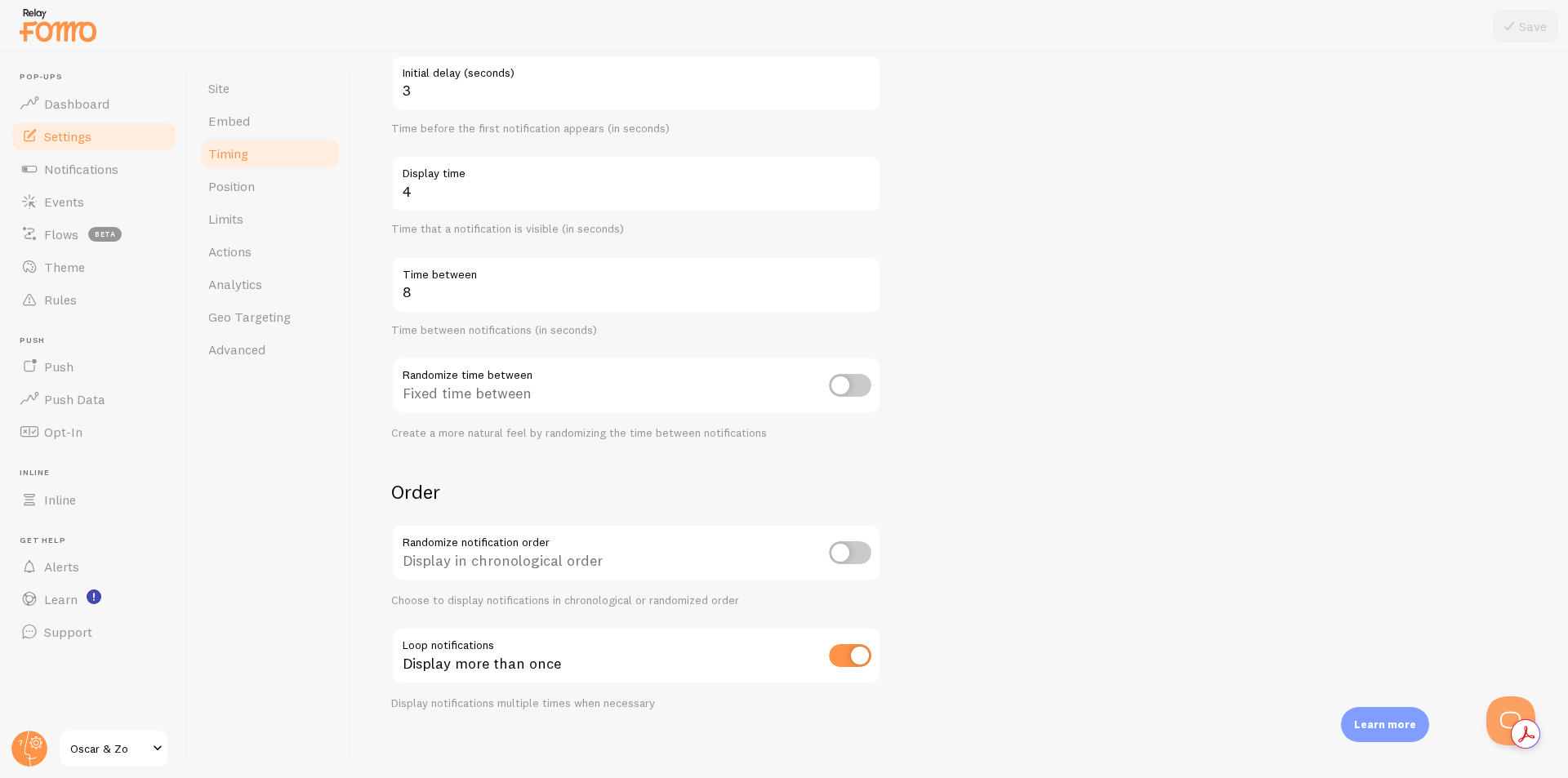
scroll to position [189, 0]
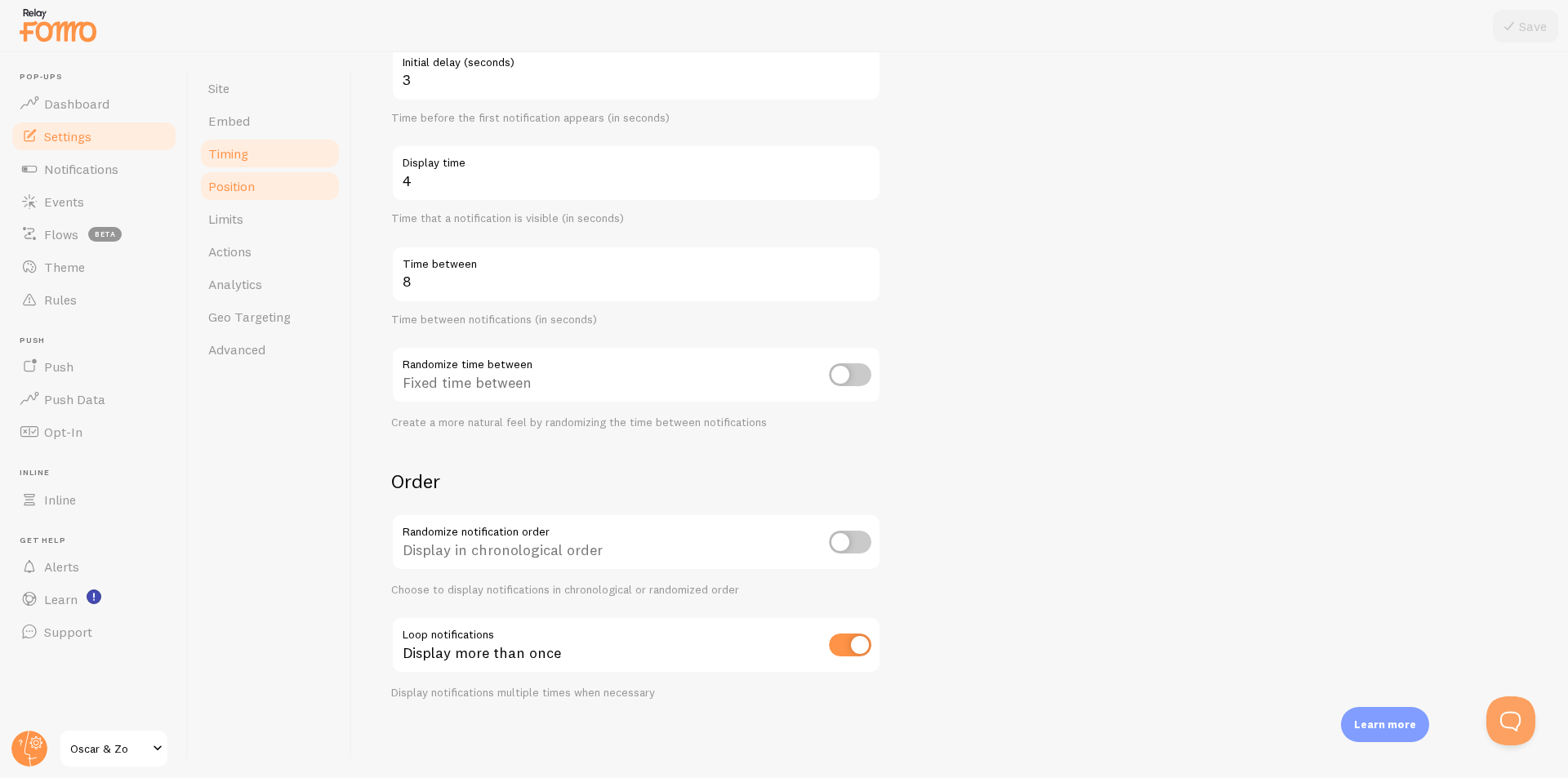
click at [254, 180] on span "Position" at bounding box center [231, 186] width 47 height 16
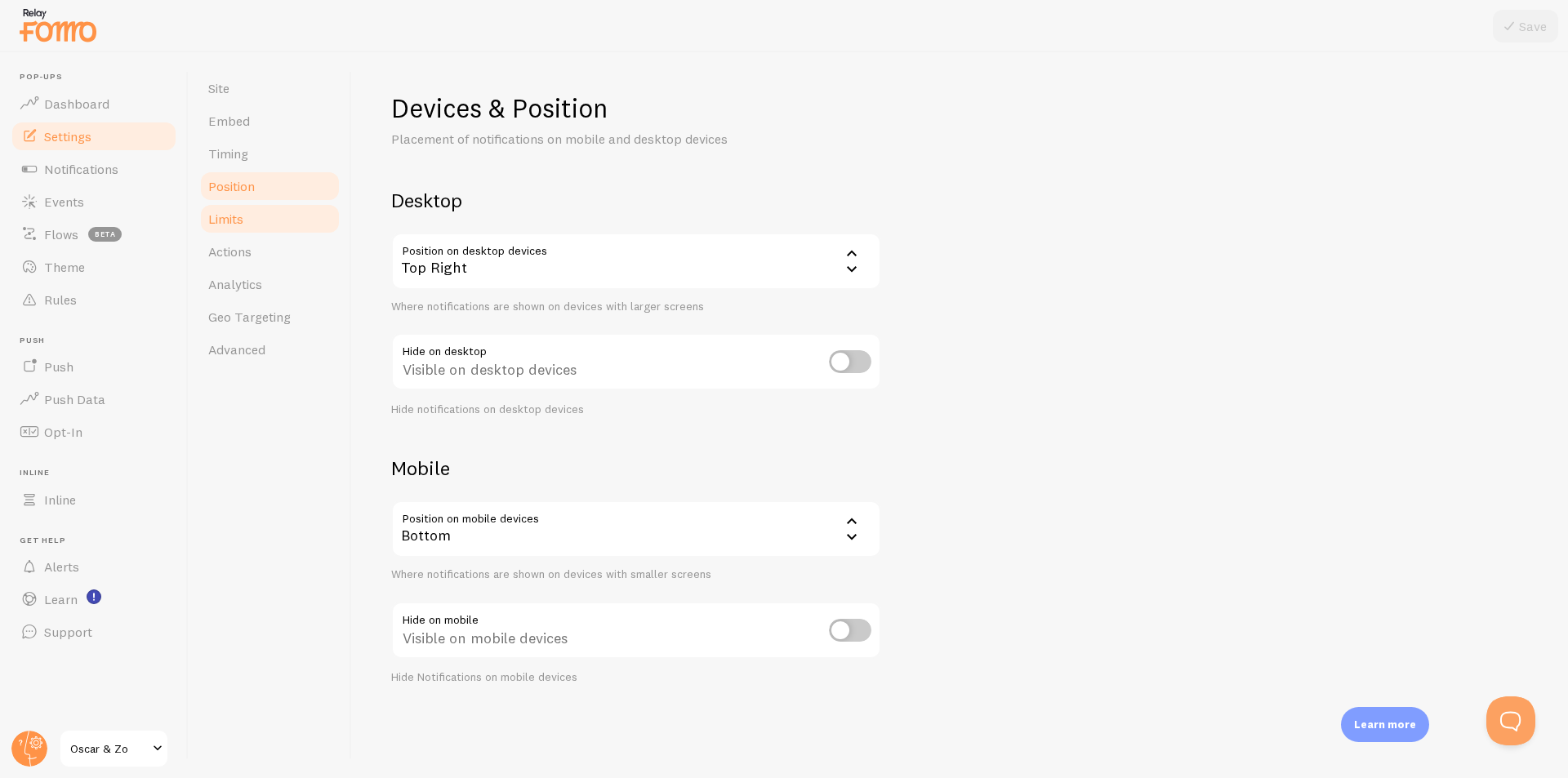
click at [241, 213] on span "Limits" at bounding box center [225, 219] width 35 height 16
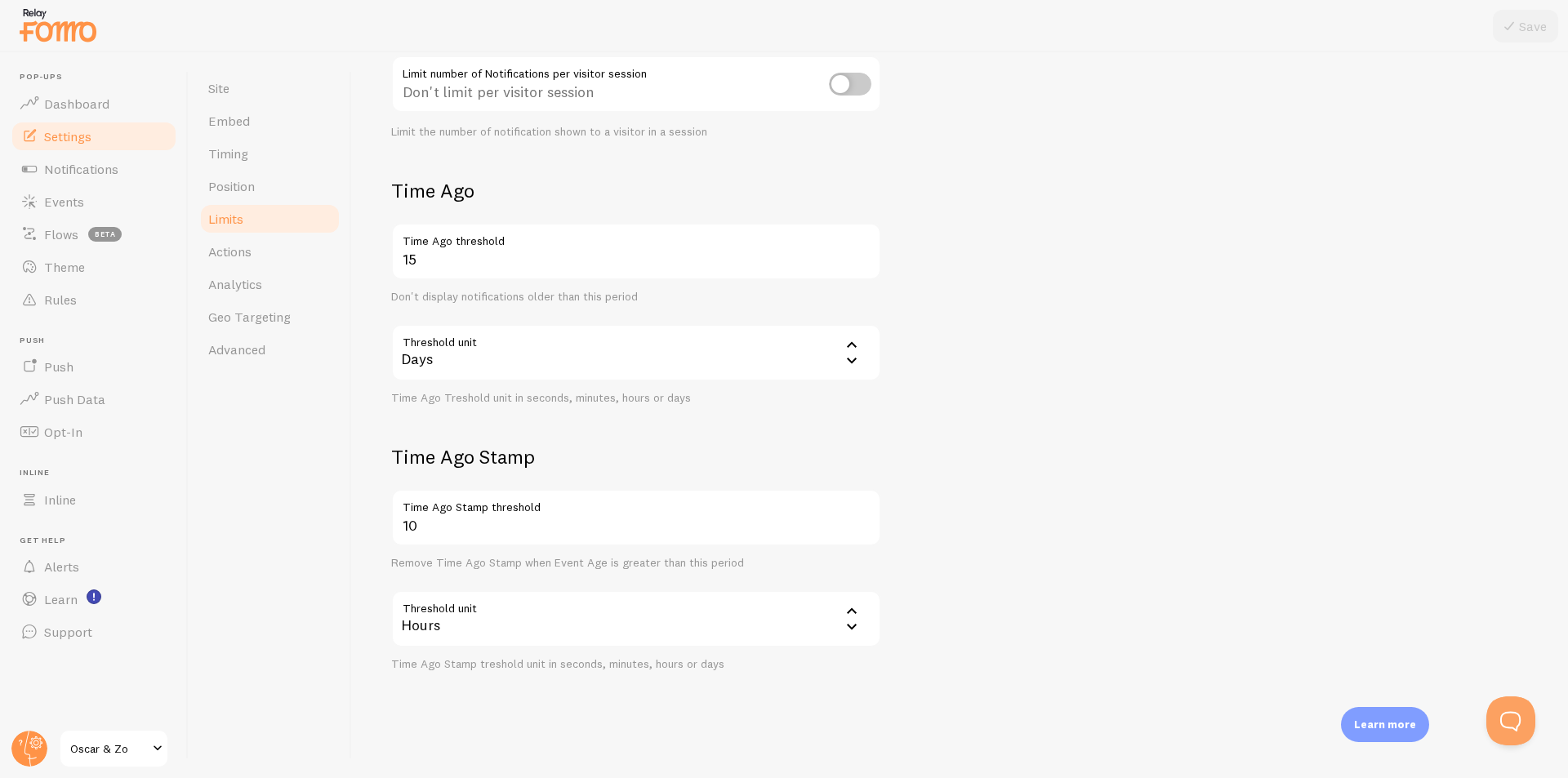
scroll to position [281, 0]
click at [261, 255] on link "Actions" at bounding box center [270, 251] width 143 height 33
